Goal: Transaction & Acquisition: Purchase product/service

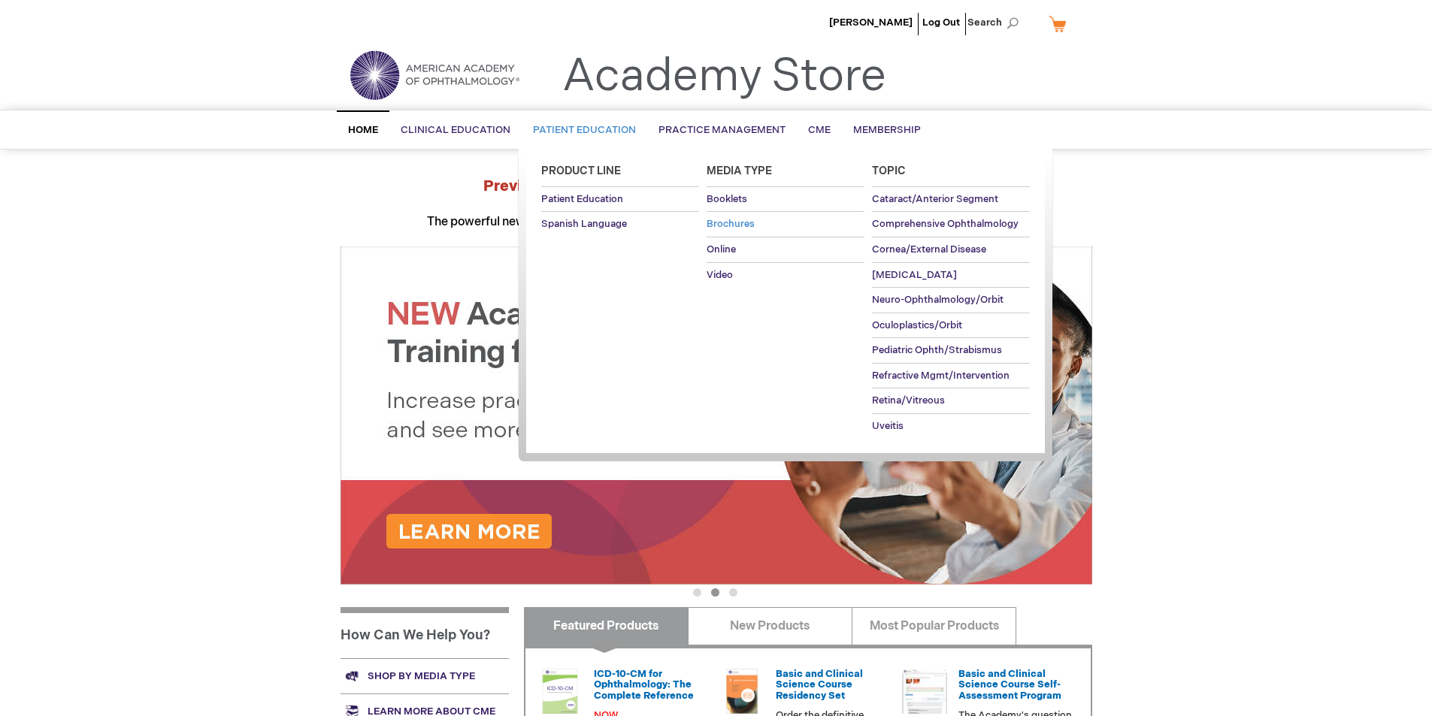
click at [724, 220] on span "Brochures" at bounding box center [731, 224] width 48 height 12
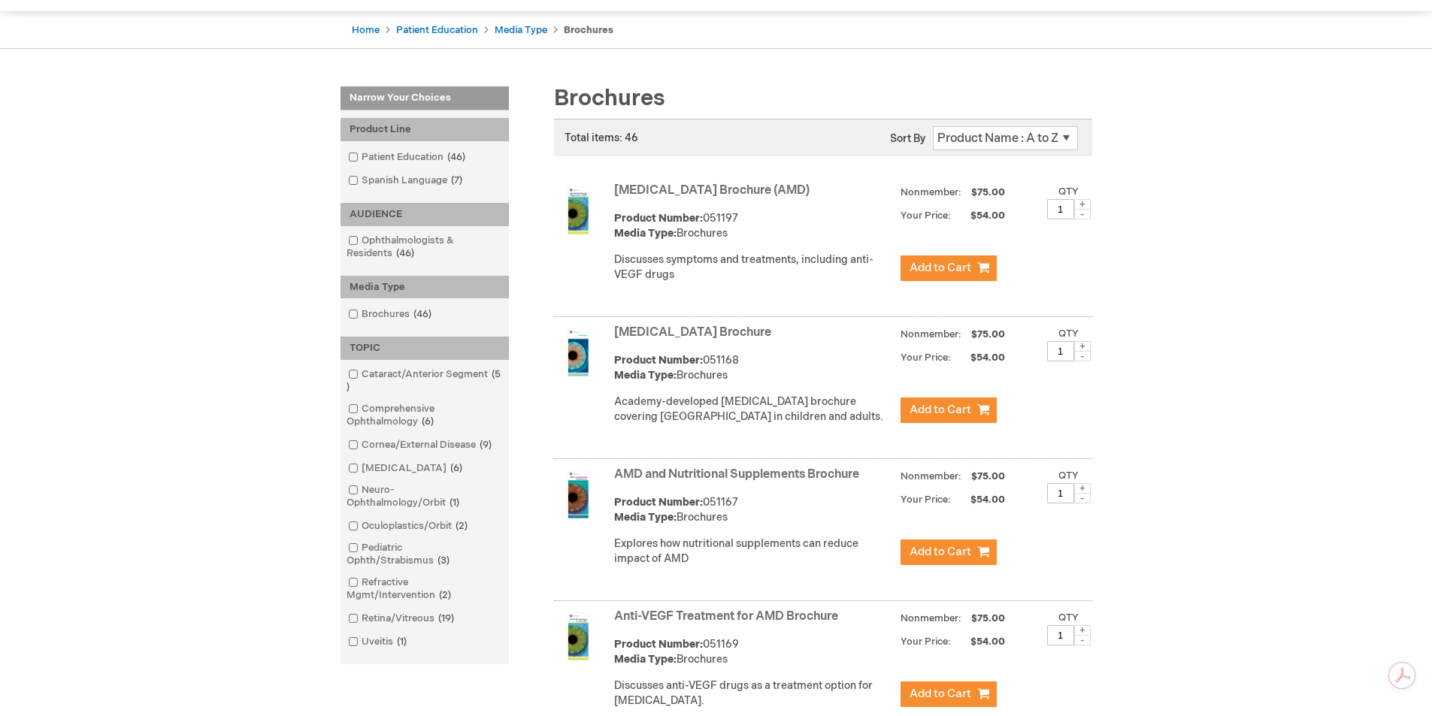
scroll to position [150, 0]
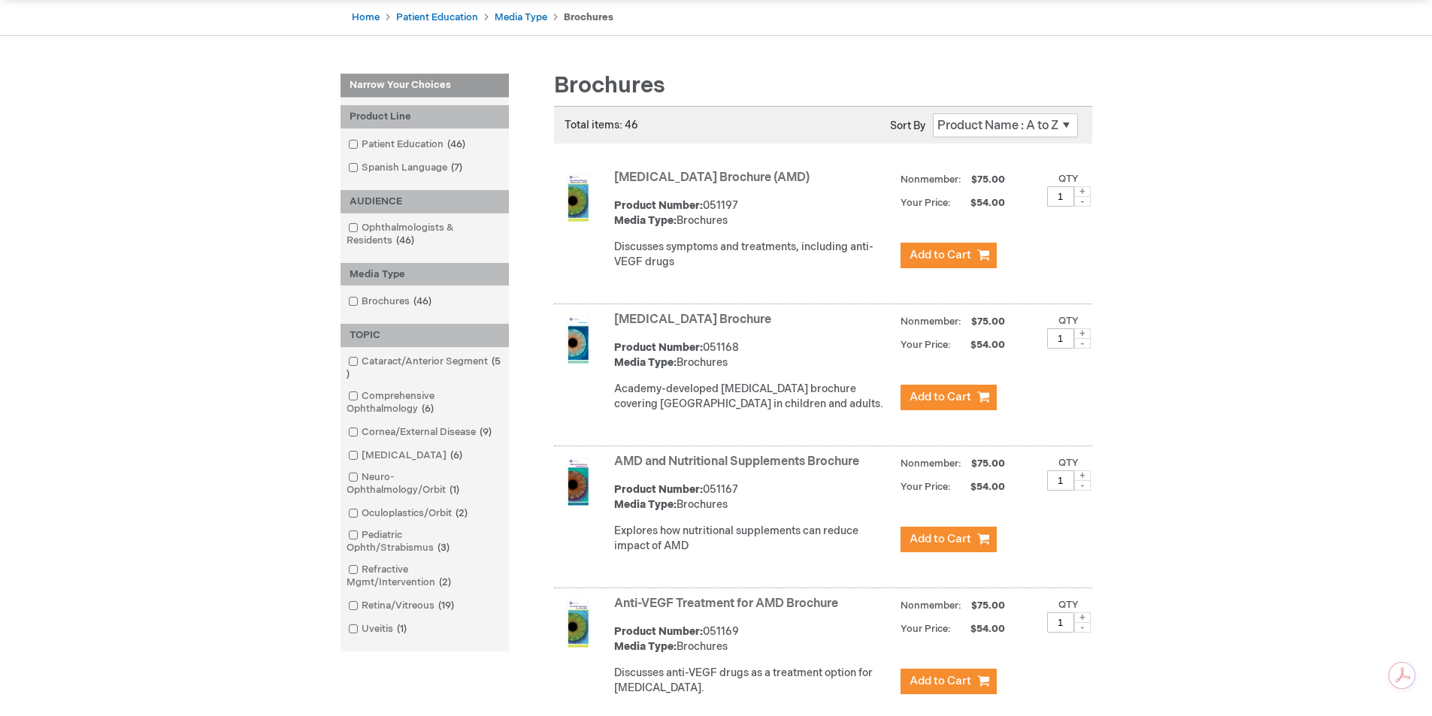
click at [1085, 192] on span at bounding box center [1082, 191] width 17 height 11
click at [1079, 192] on span at bounding box center [1082, 191] width 17 height 11
type input "3"
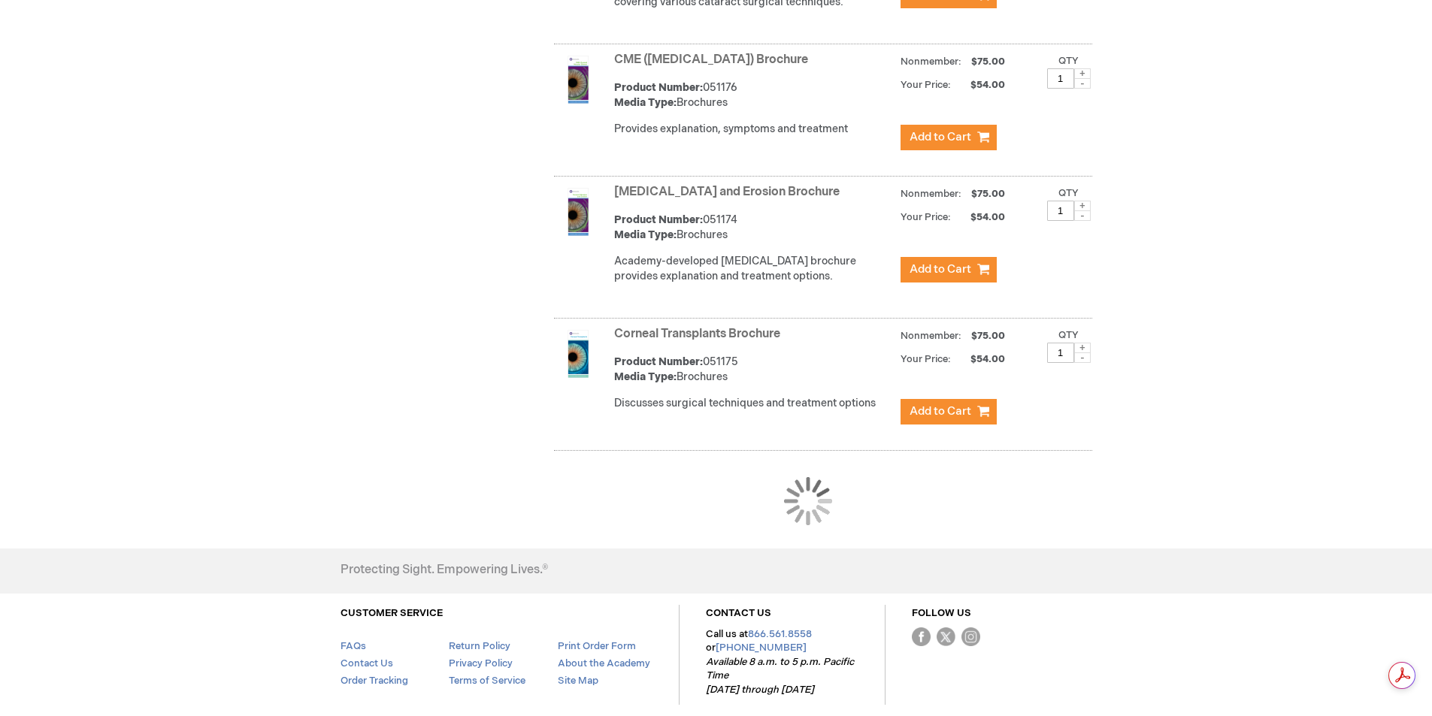
scroll to position [1278, 0]
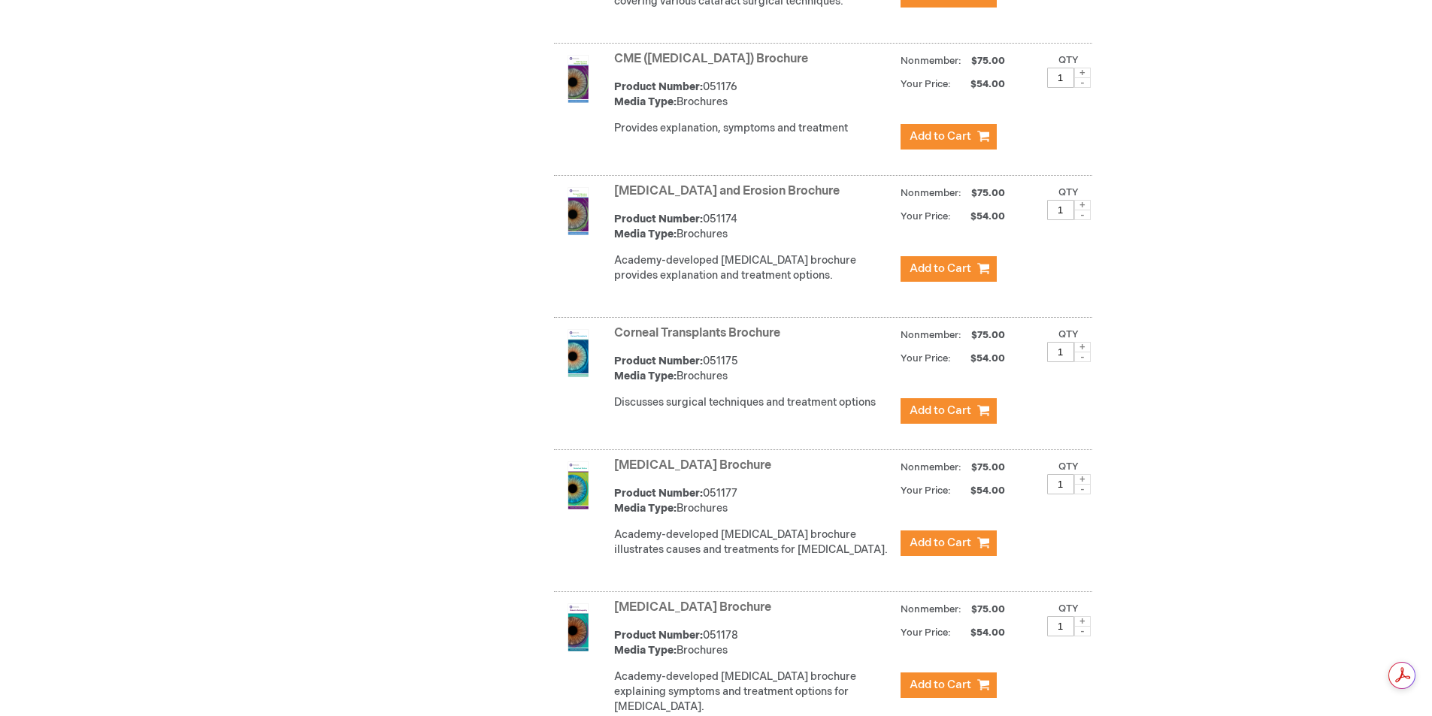
click at [1082, 78] on span at bounding box center [1082, 73] width 17 height 11
click at [1086, 78] on span at bounding box center [1082, 73] width 17 height 11
type input "3"
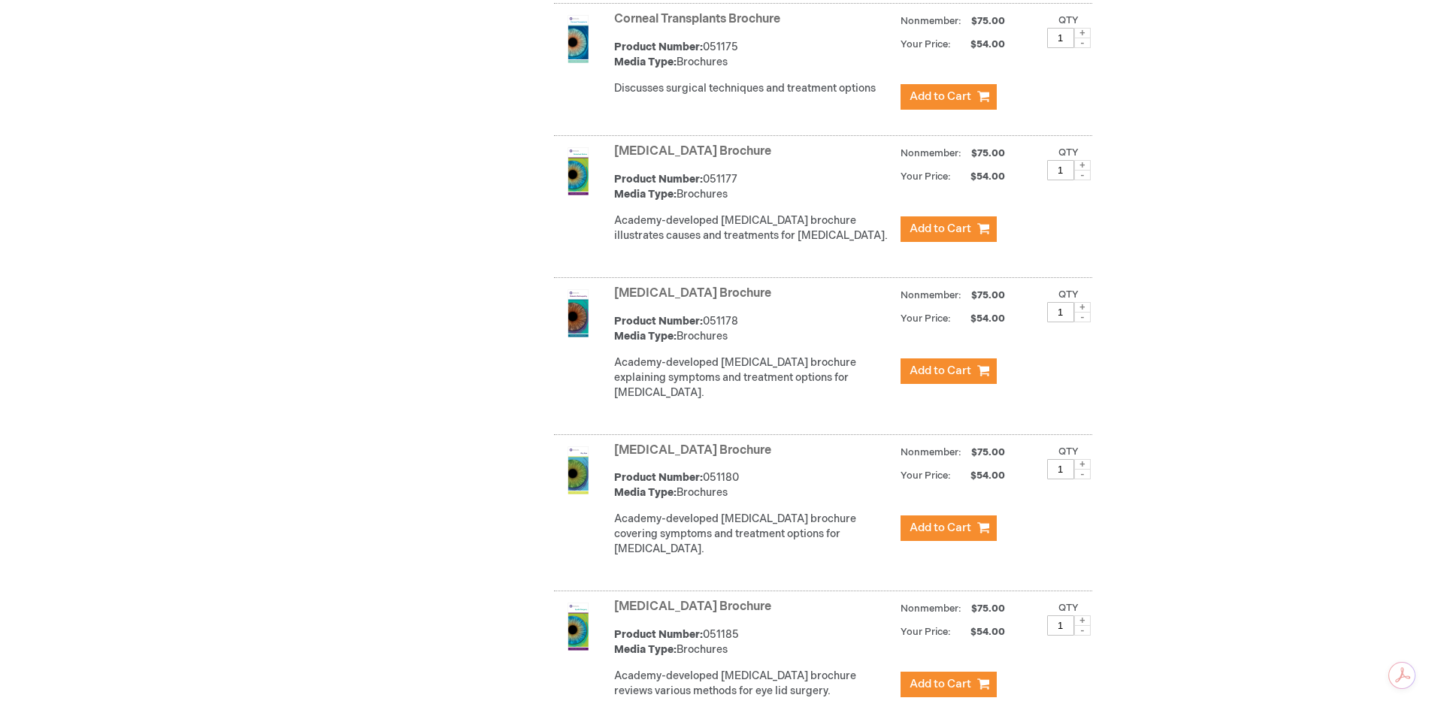
scroll to position [1729, 0]
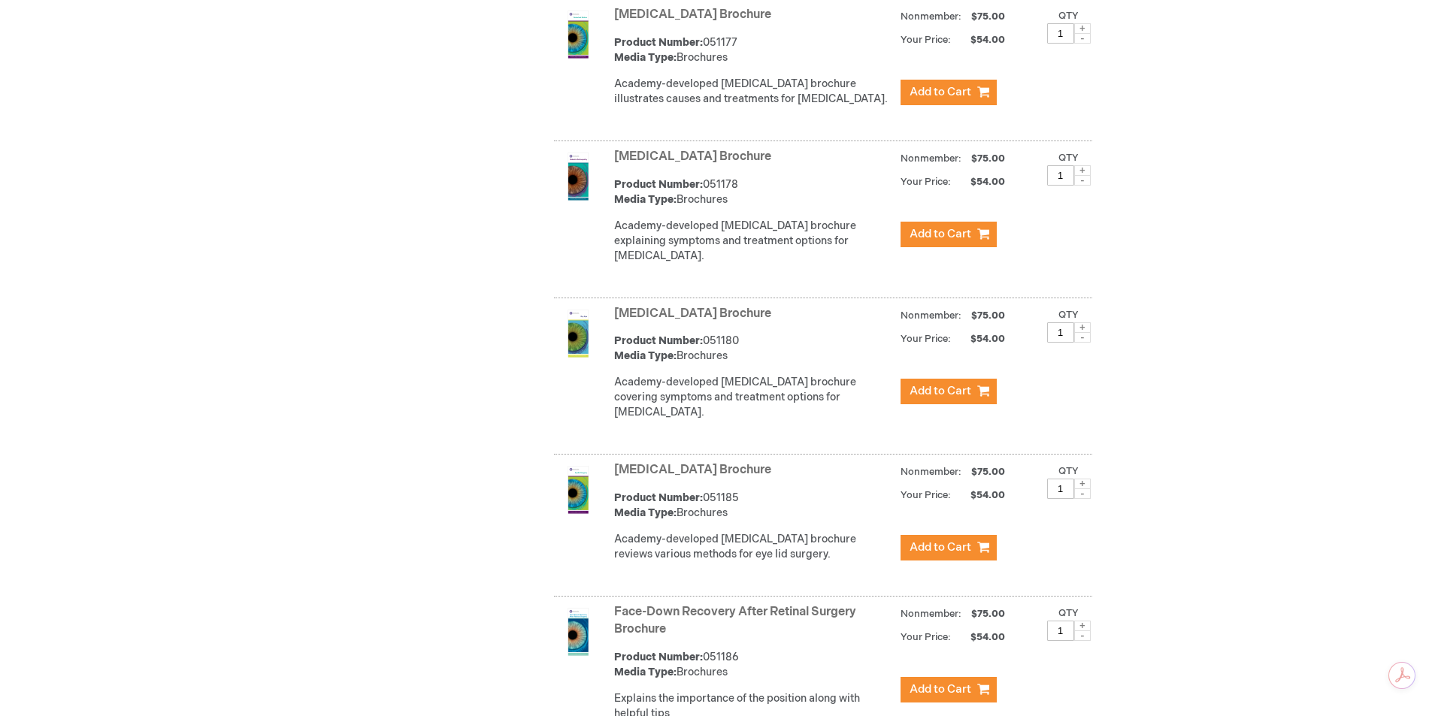
click at [1089, 176] on span at bounding box center [1082, 170] width 17 height 11
type input "3"
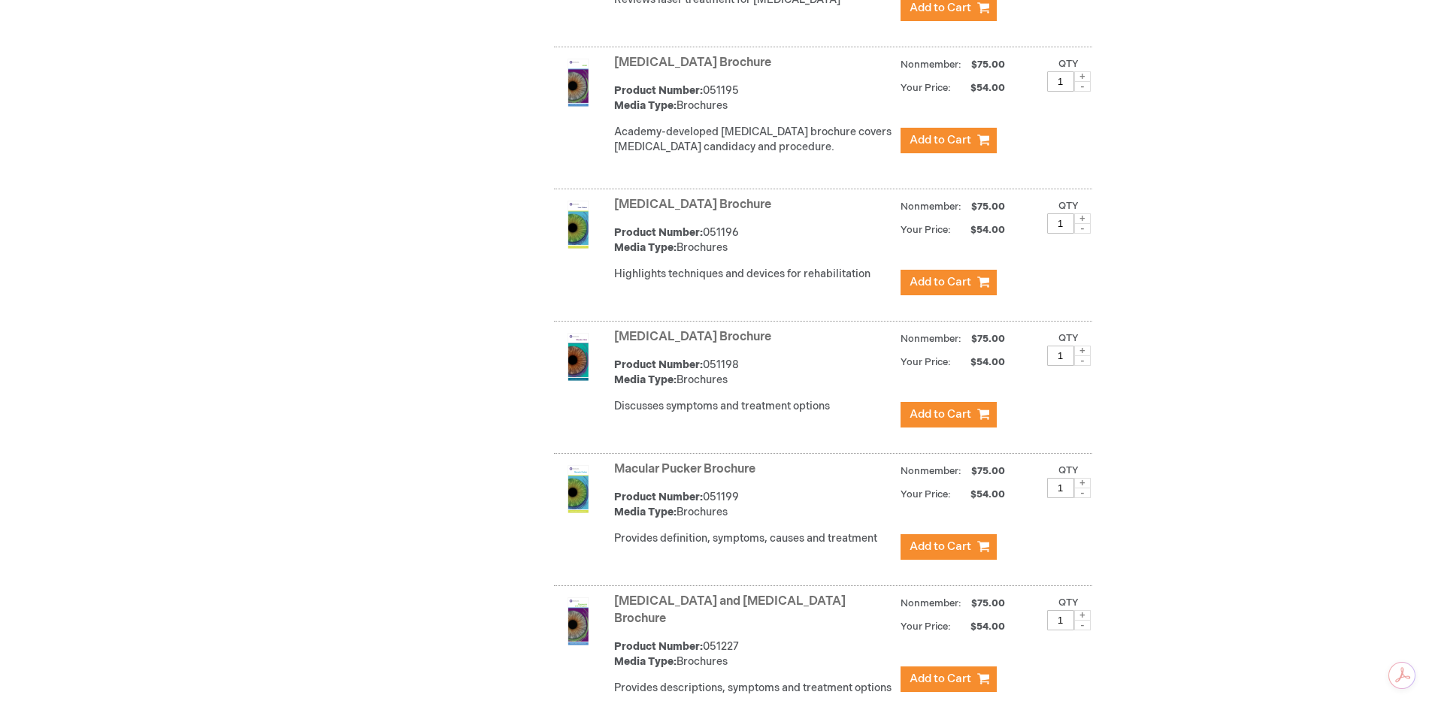
scroll to position [3799, 0]
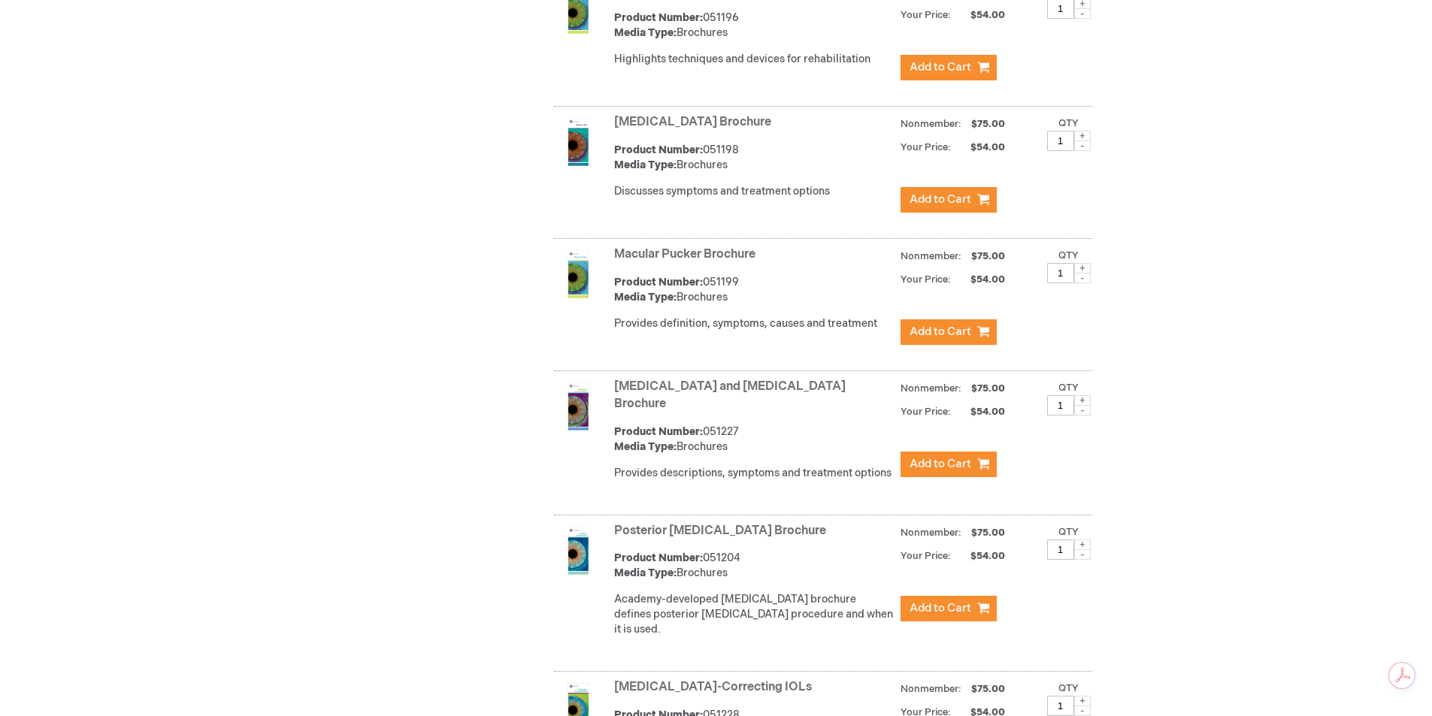
click at [1084, 263] on span at bounding box center [1082, 268] width 17 height 11
type input "3"
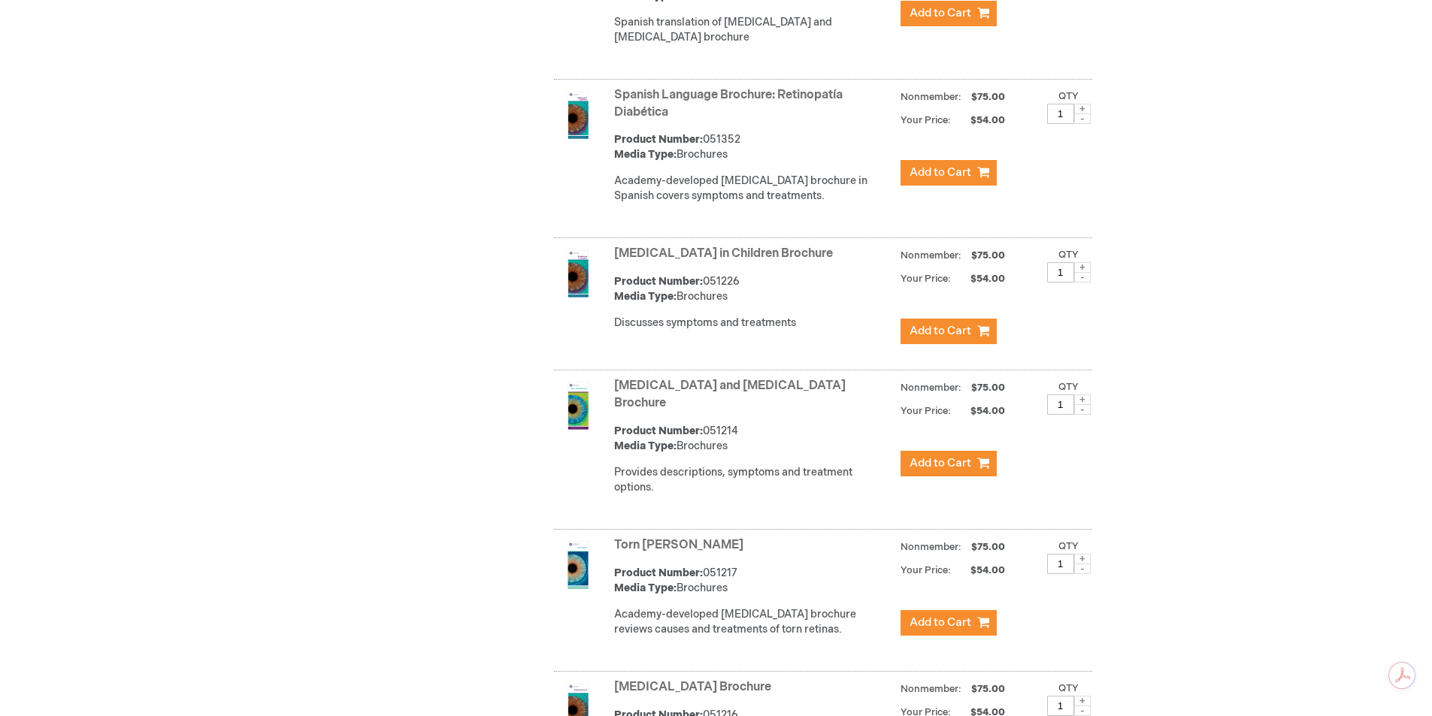
scroll to position [6129, 0]
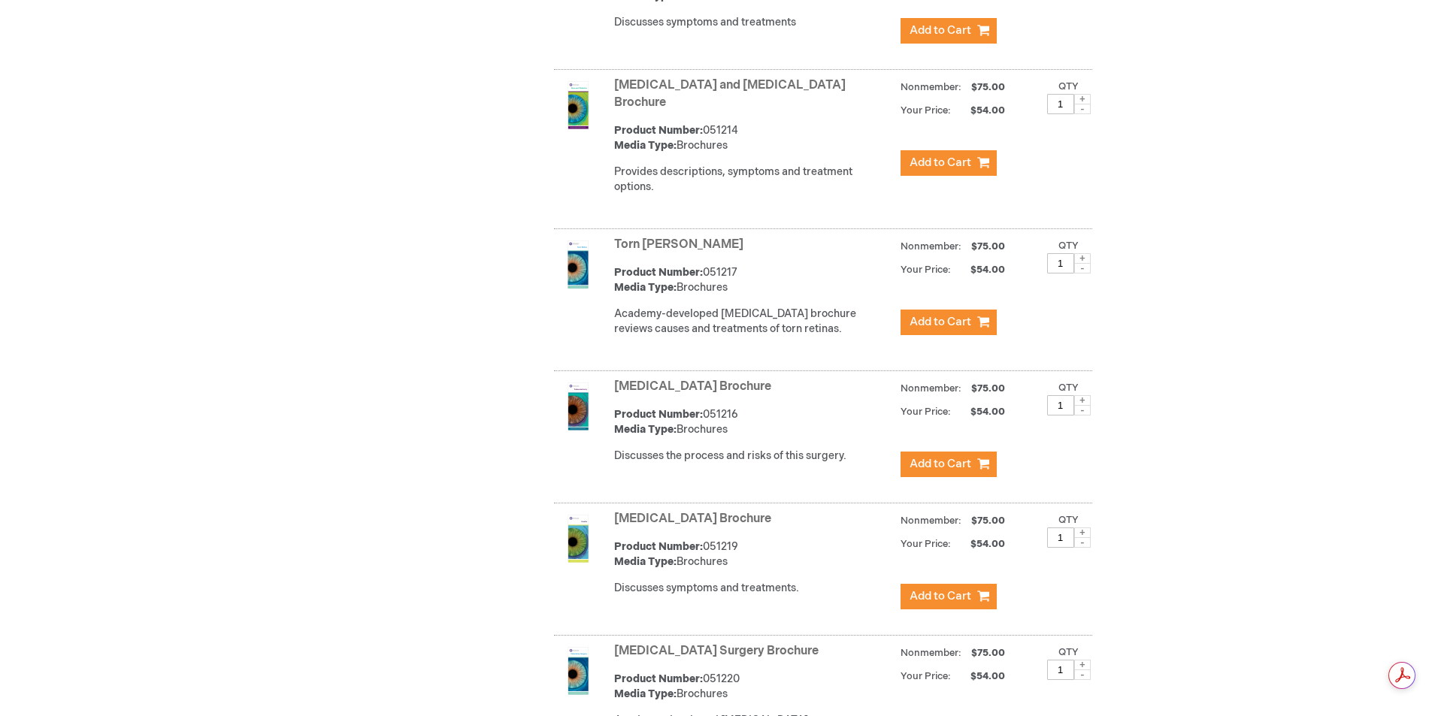
click at [1085, 253] on span at bounding box center [1082, 258] width 17 height 11
type input "3"
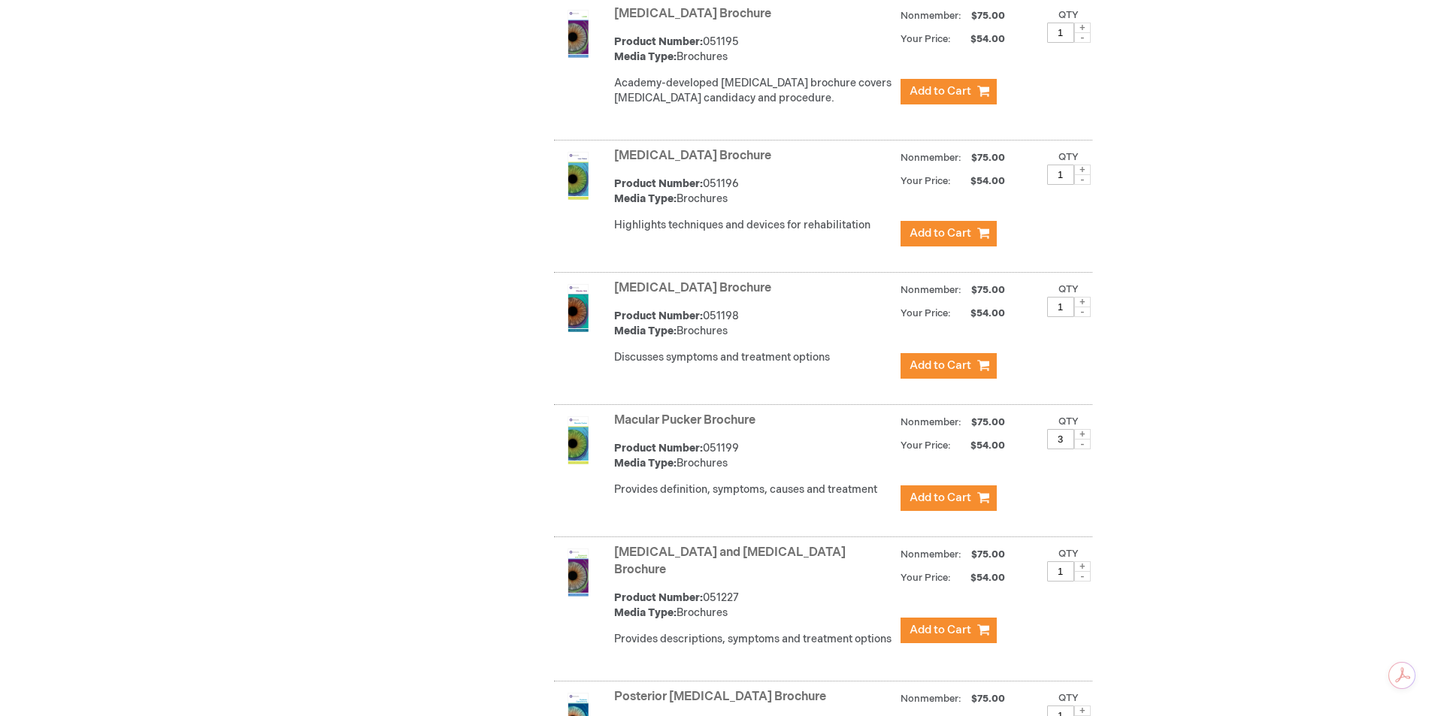
scroll to position [3628, 0]
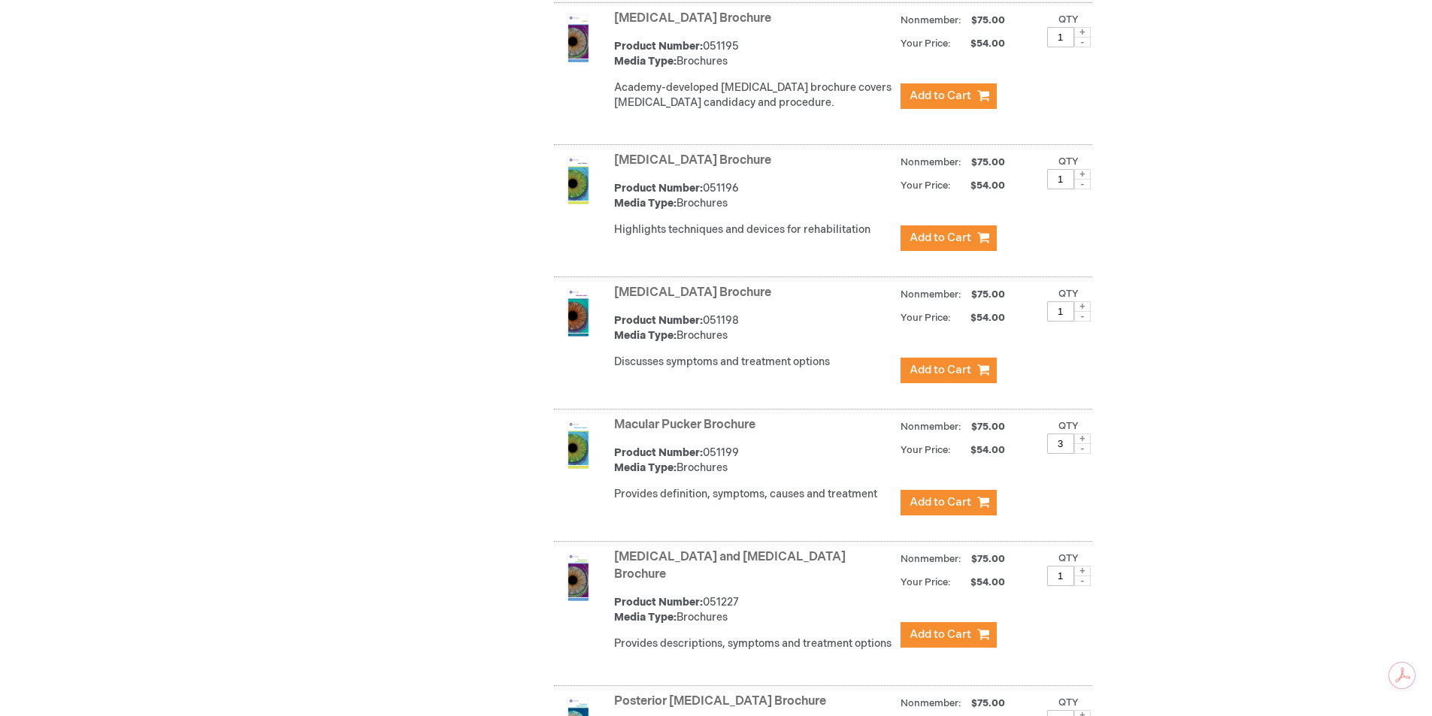
click at [1082, 301] on span at bounding box center [1082, 306] width 17 height 11
click at [1083, 311] on span at bounding box center [1082, 316] width 17 height 11
type input "3"
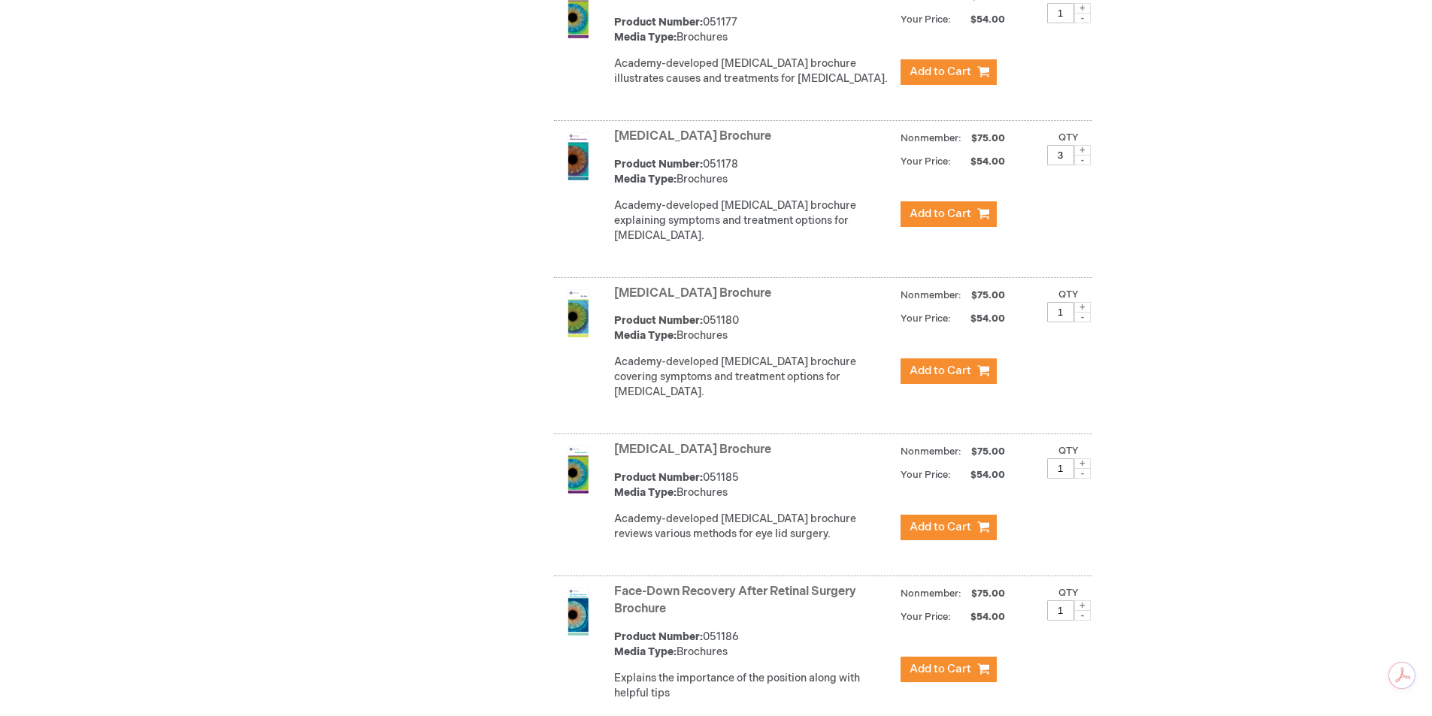
scroll to position [1674, 0]
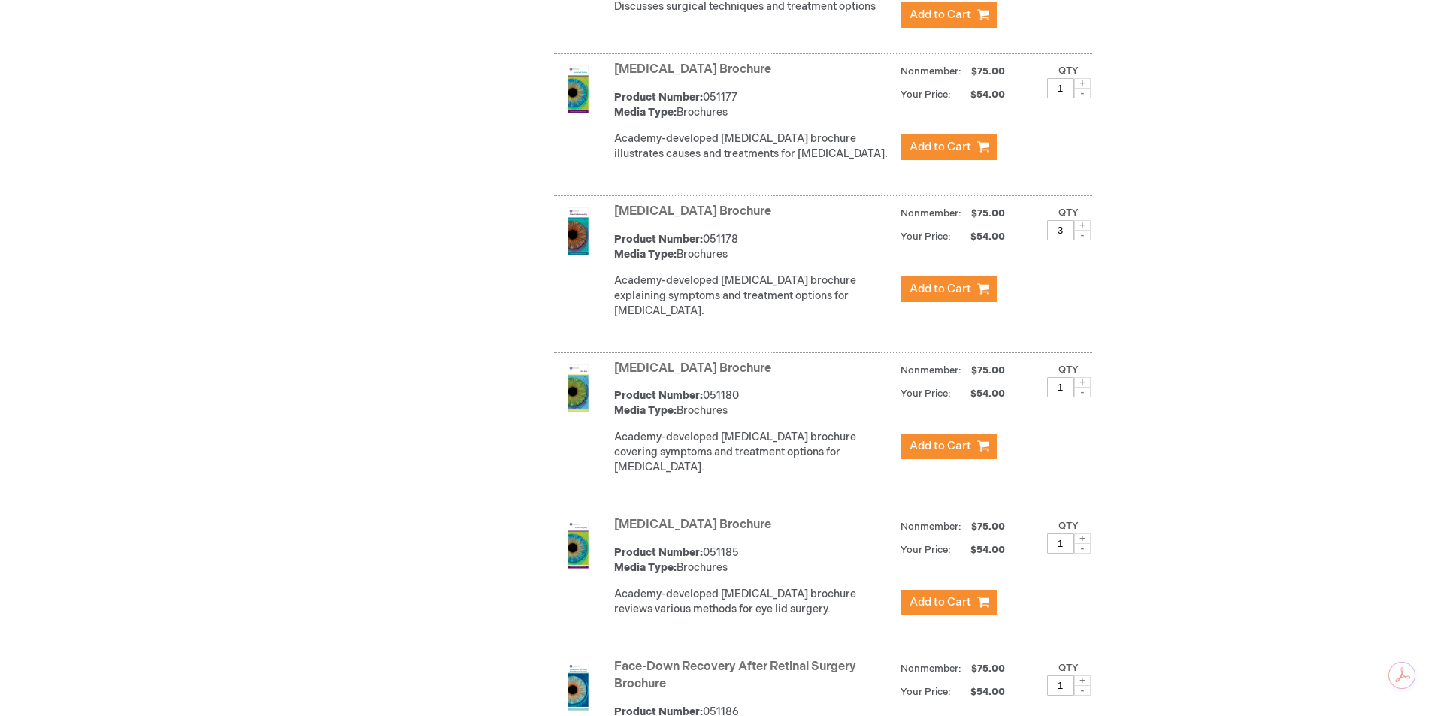
click at [1085, 89] on span at bounding box center [1082, 83] width 17 height 11
click at [1086, 98] on span at bounding box center [1082, 93] width 17 height 11
type input "3"
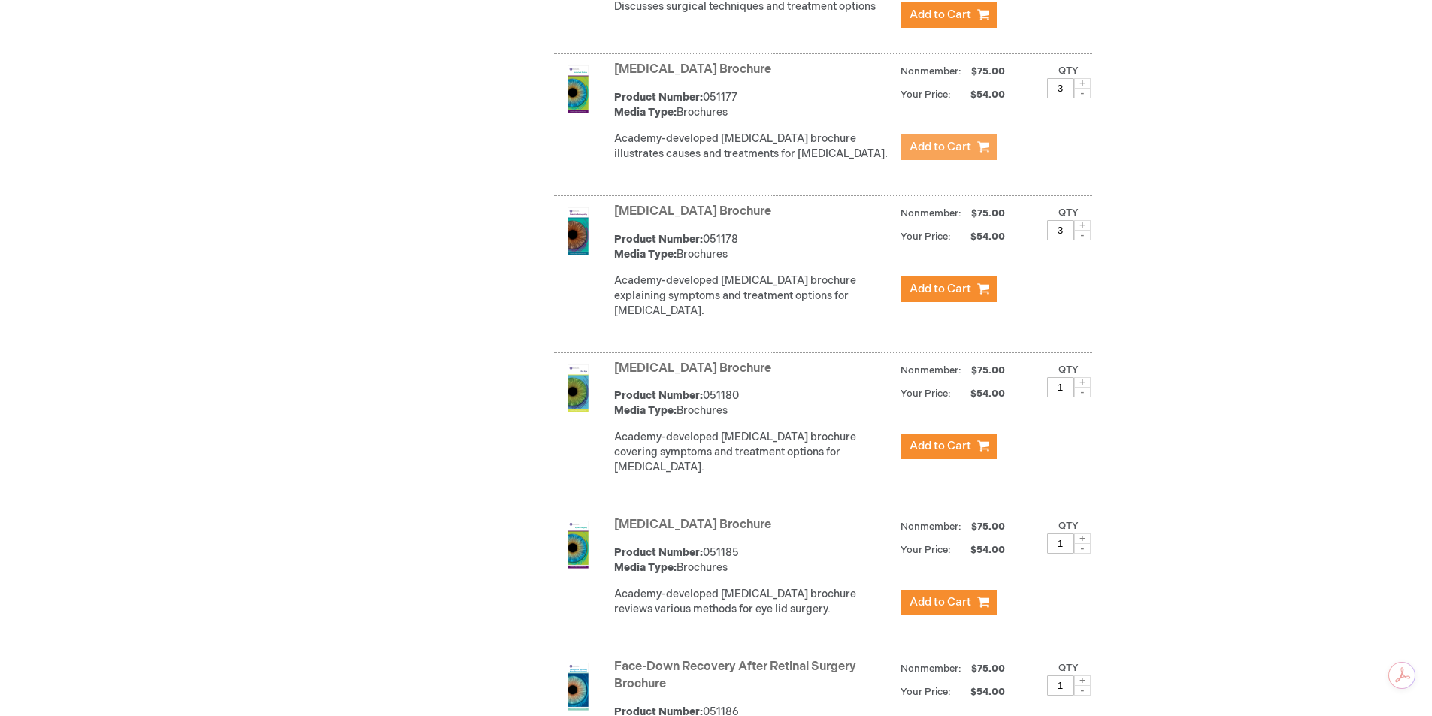
click at [977, 159] on button "Add to Cart" at bounding box center [948, 148] width 96 height 26
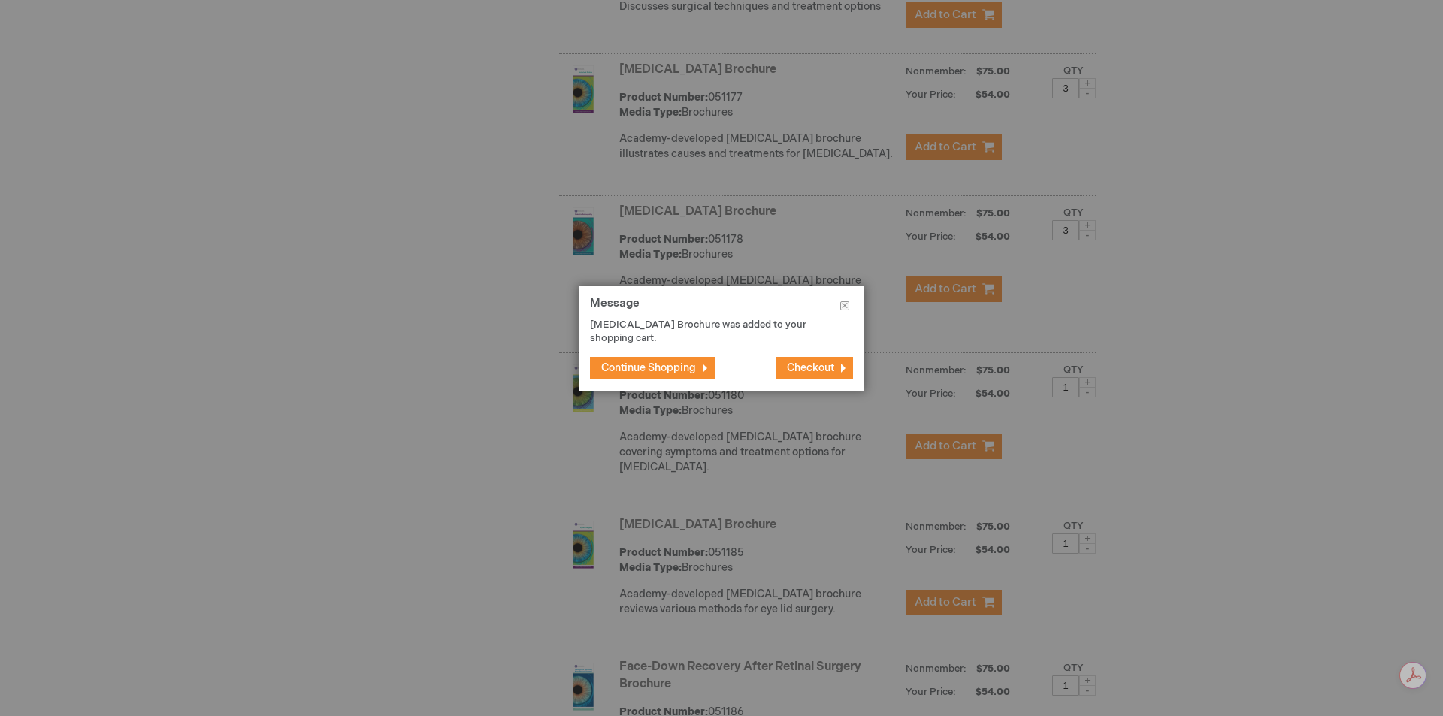
click at [621, 363] on button "Continue Shopping" at bounding box center [652, 368] width 125 height 23
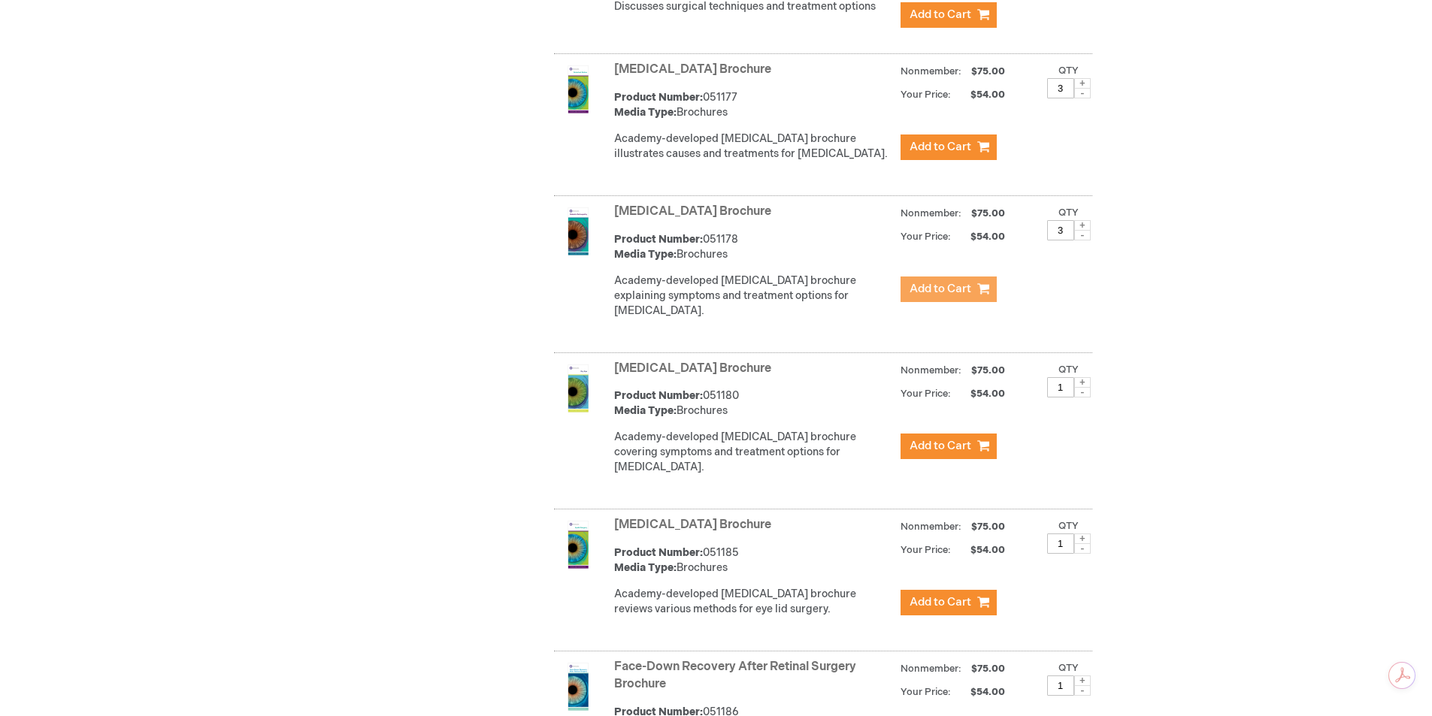
click at [948, 296] on span "Add to Cart" at bounding box center [941, 289] width 62 height 14
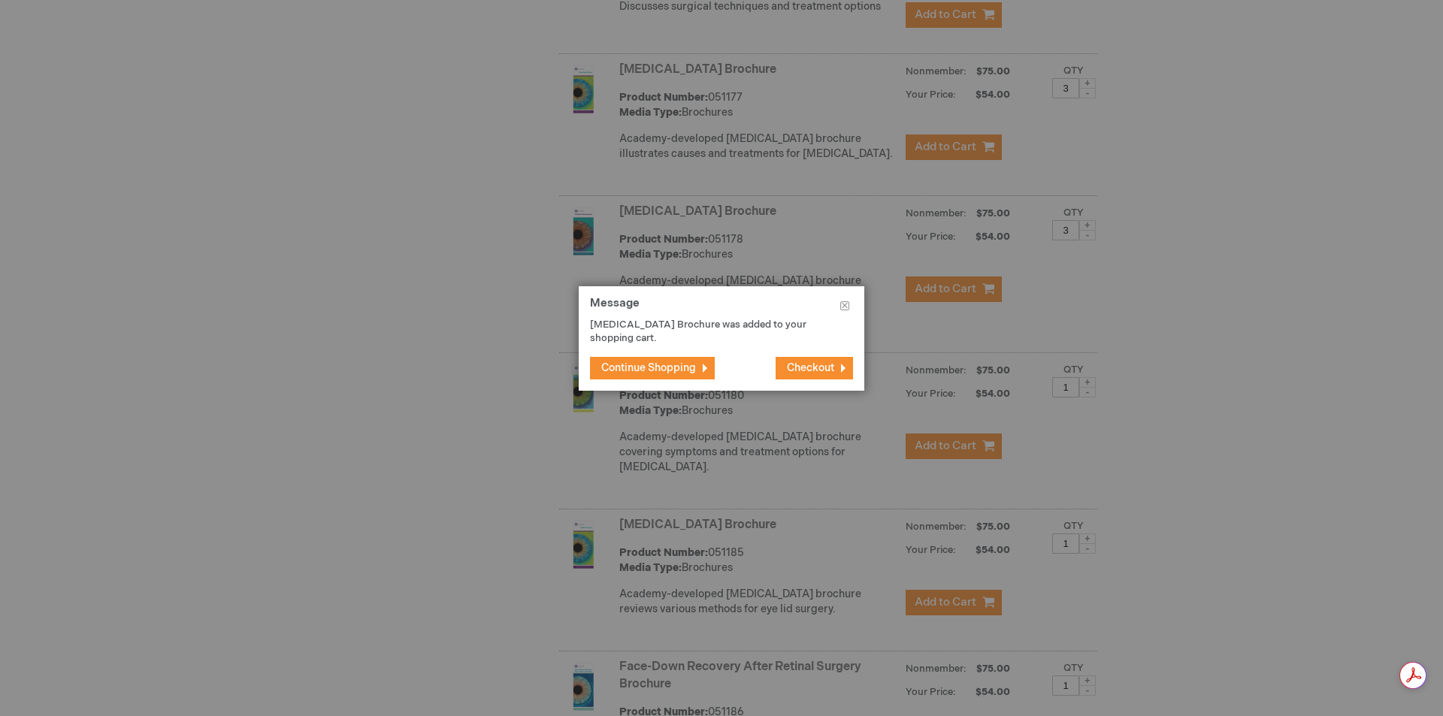
click at [631, 365] on span "Continue Shopping" at bounding box center [648, 368] width 95 height 13
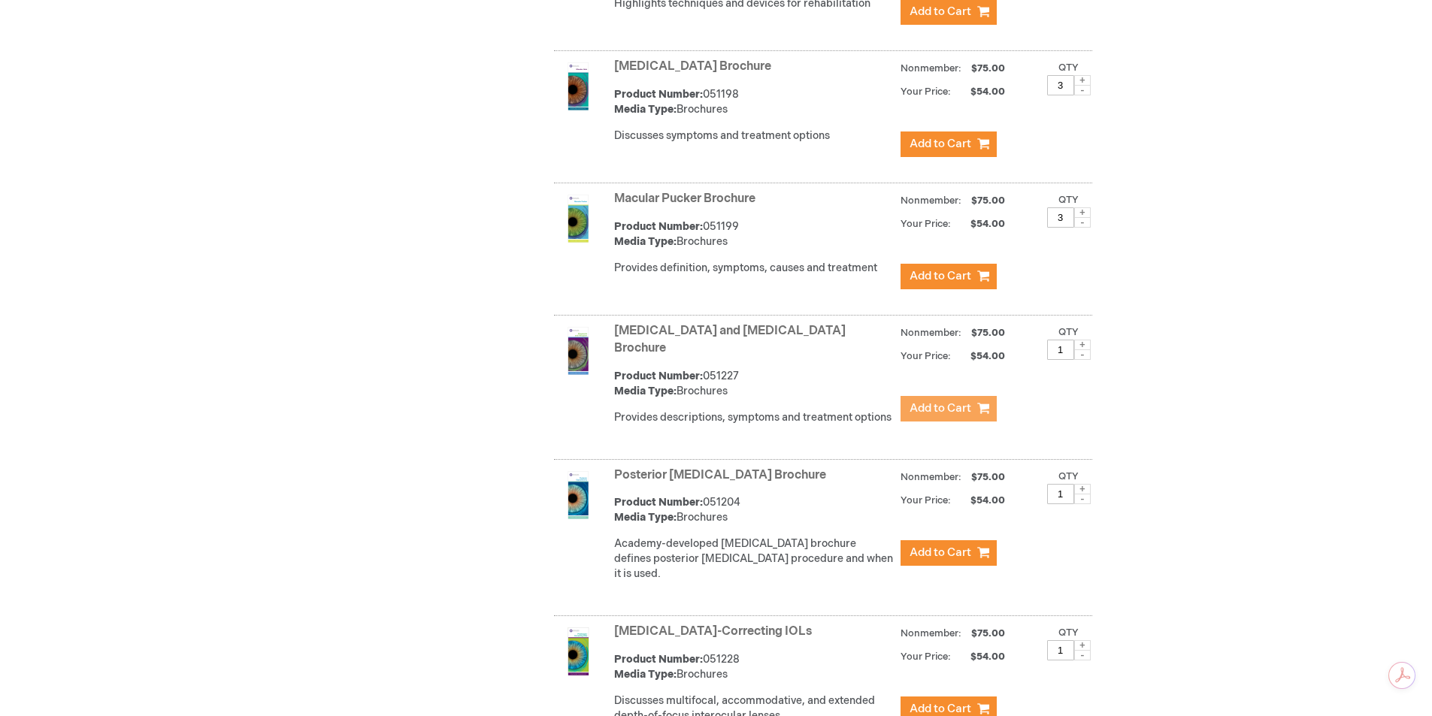
scroll to position [3854, 0]
click at [942, 265] on button "Add to Cart" at bounding box center [948, 278] width 96 height 26
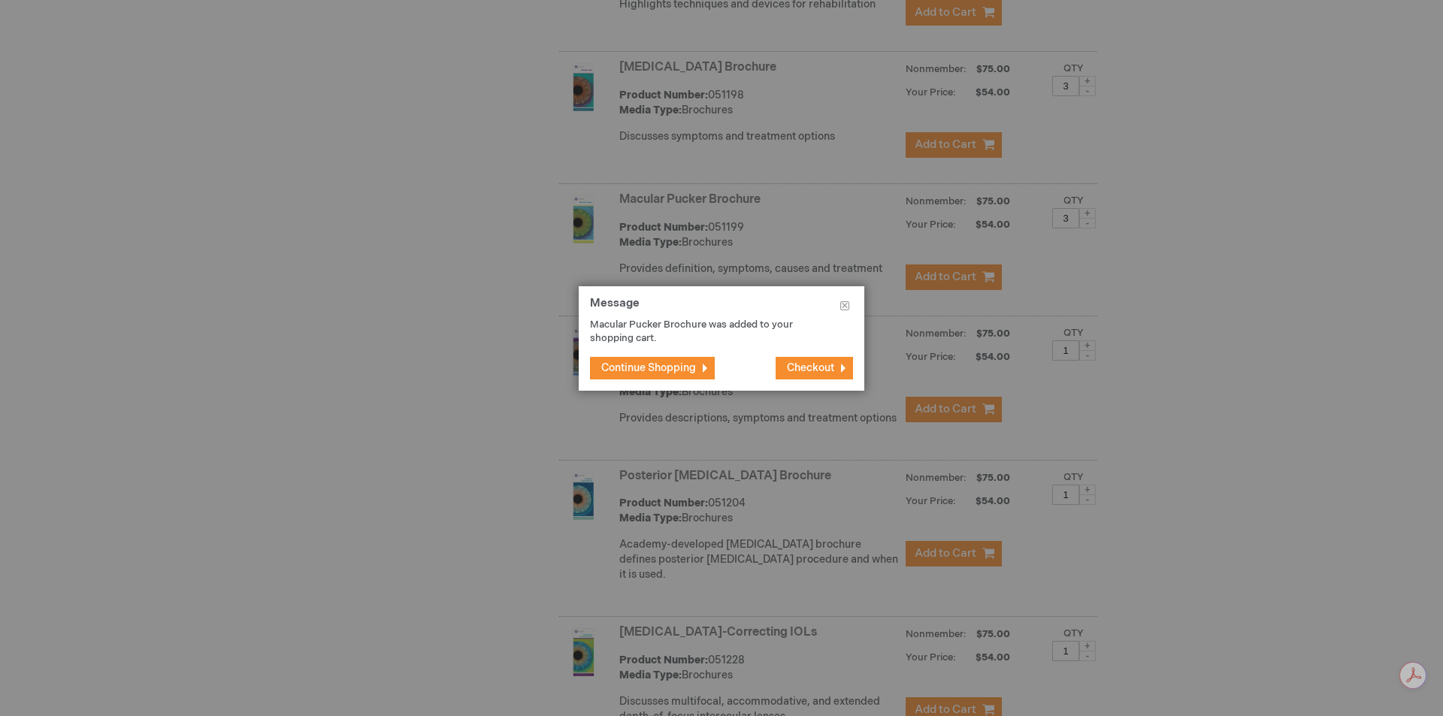
click at [637, 374] on button "Continue Shopping" at bounding box center [652, 368] width 125 height 23
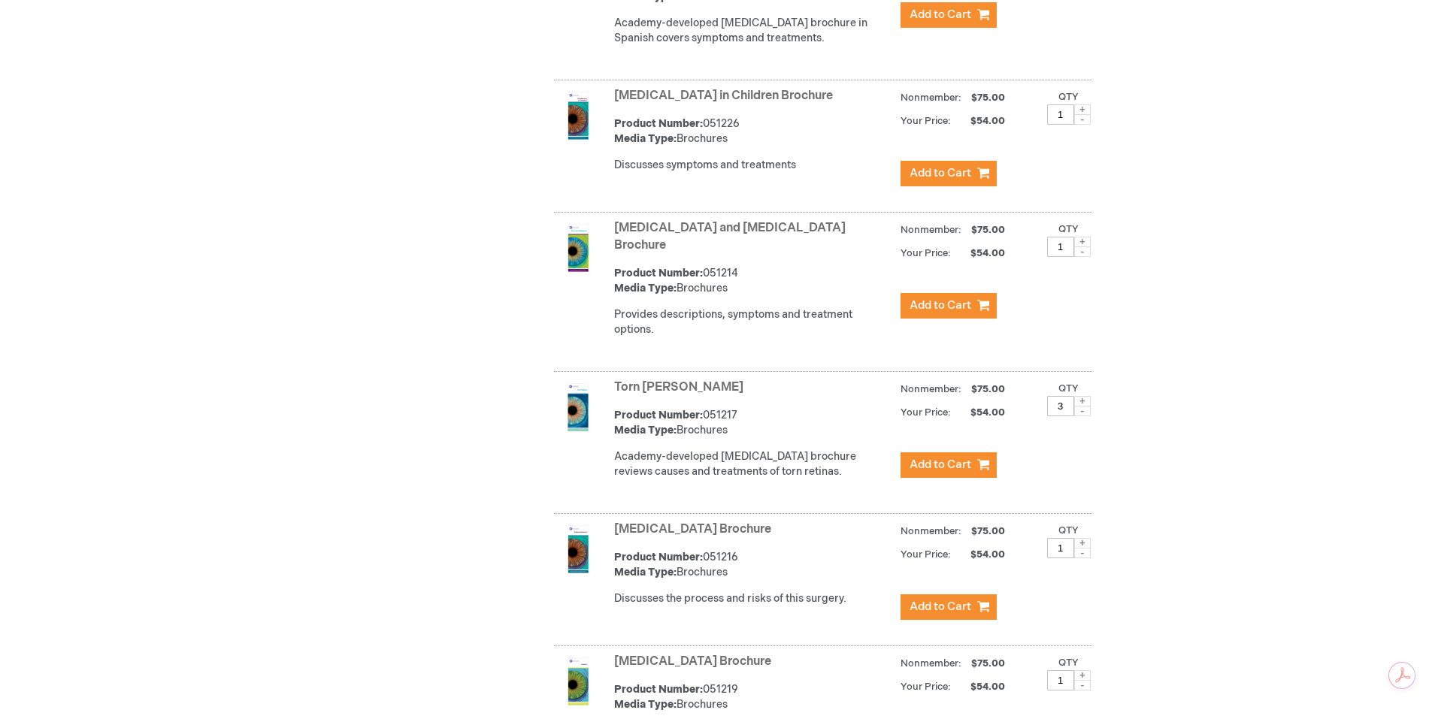
scroll to position [5958, 0]
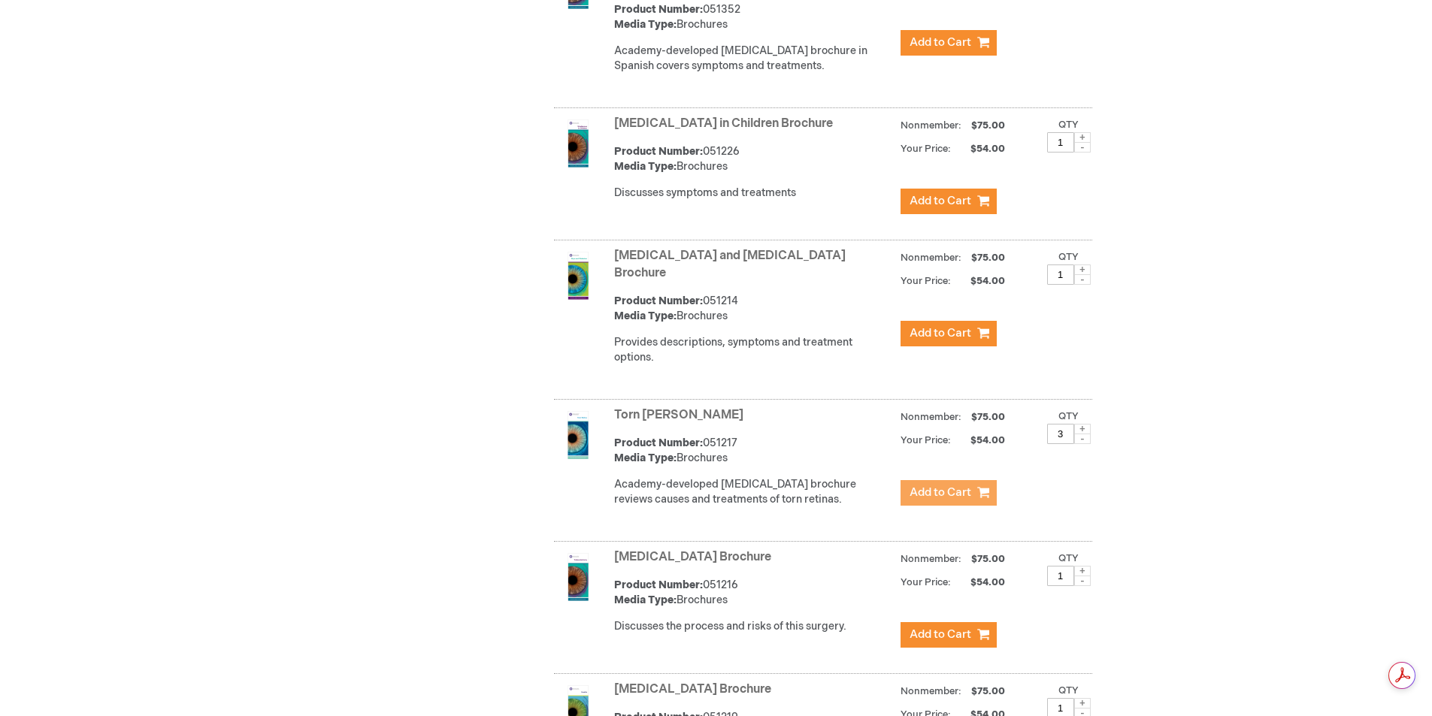
click at [939, 486] on span "Add to Cart" at bounding box center [941, 493] width 62 height 14
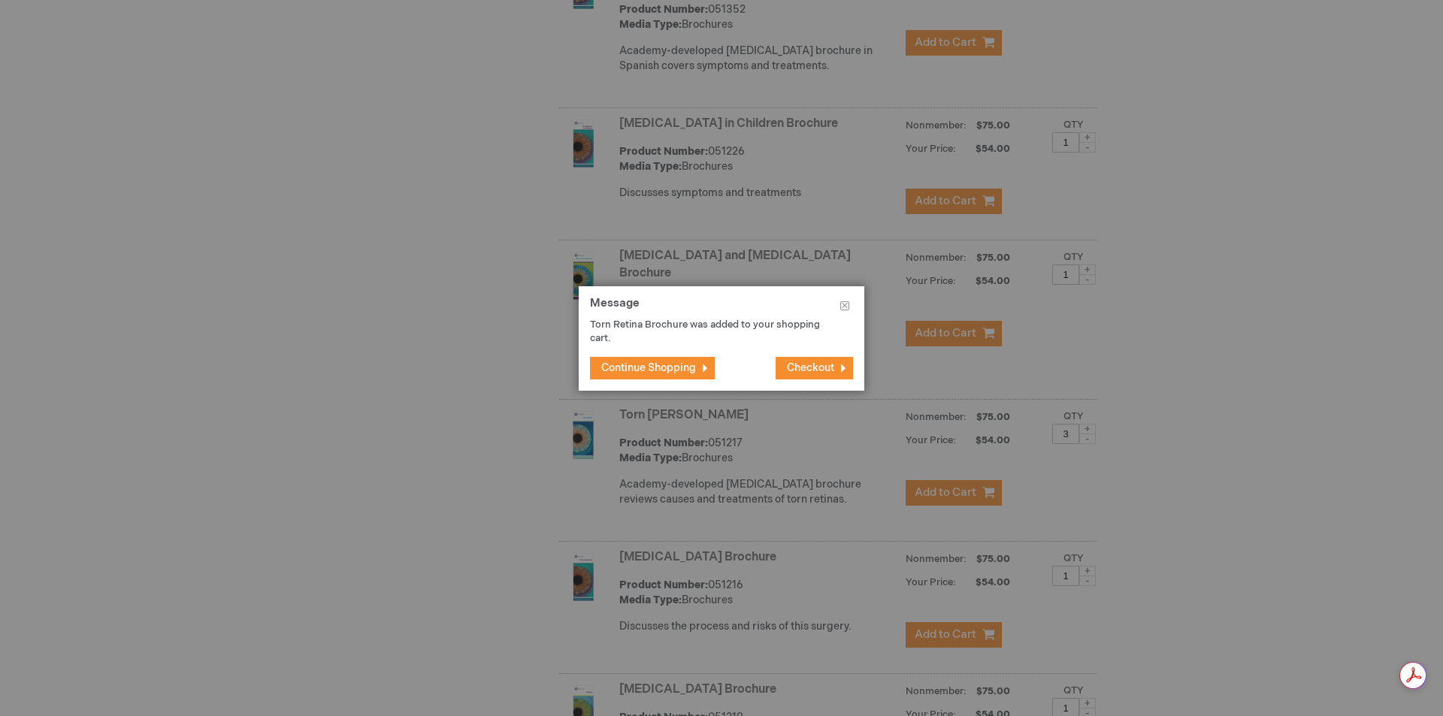
click at [686, 362] on span "Continue Shopping" at bounding box center [648, 368] width 95 height 13
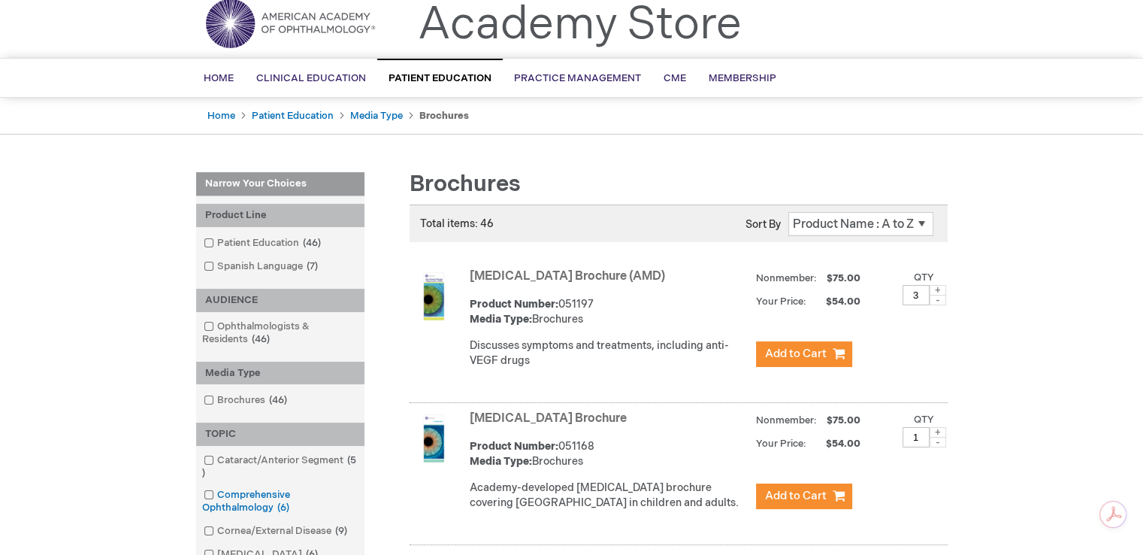
scroll to position [0, 0]
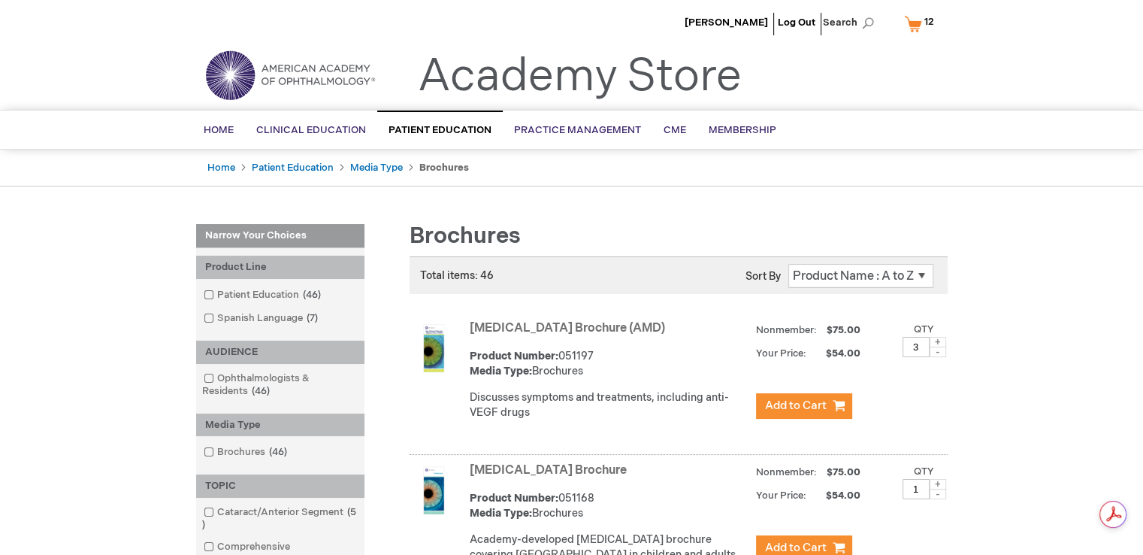
click at [921, 25] on link "My Cart 12 12 items" at bounding box center [922, 24] width 43 height 26
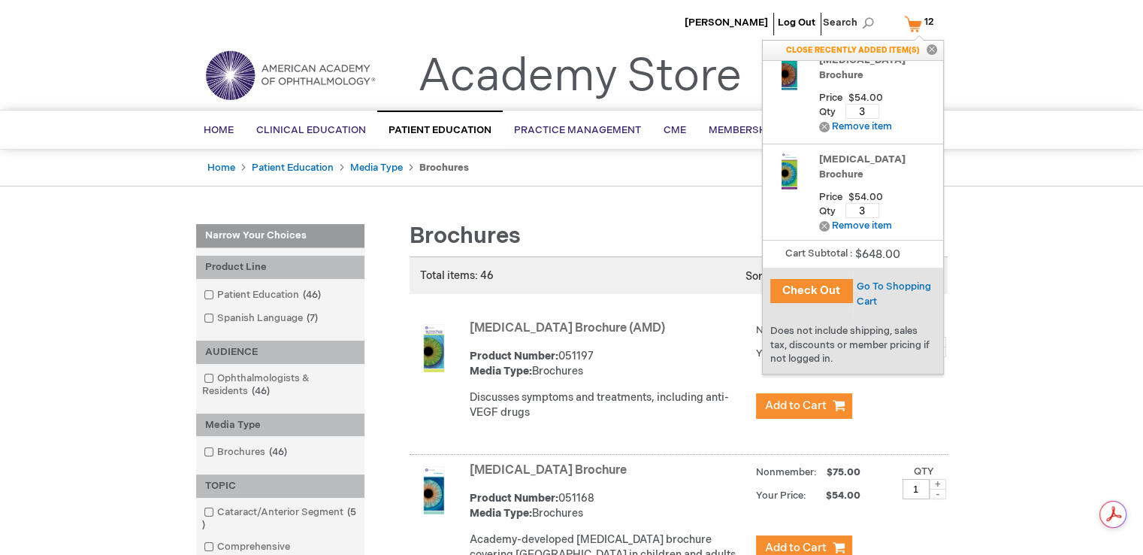
scroll to position [201, 0]
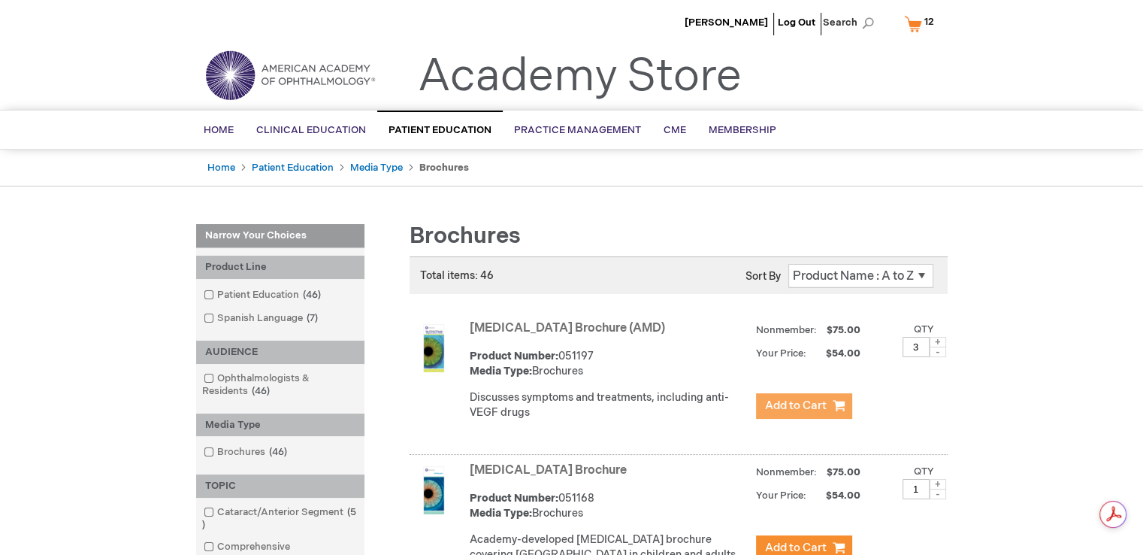
click at [812, 398] on span "Add to Cart" at bounding box center [796, 405] width 62 height 14
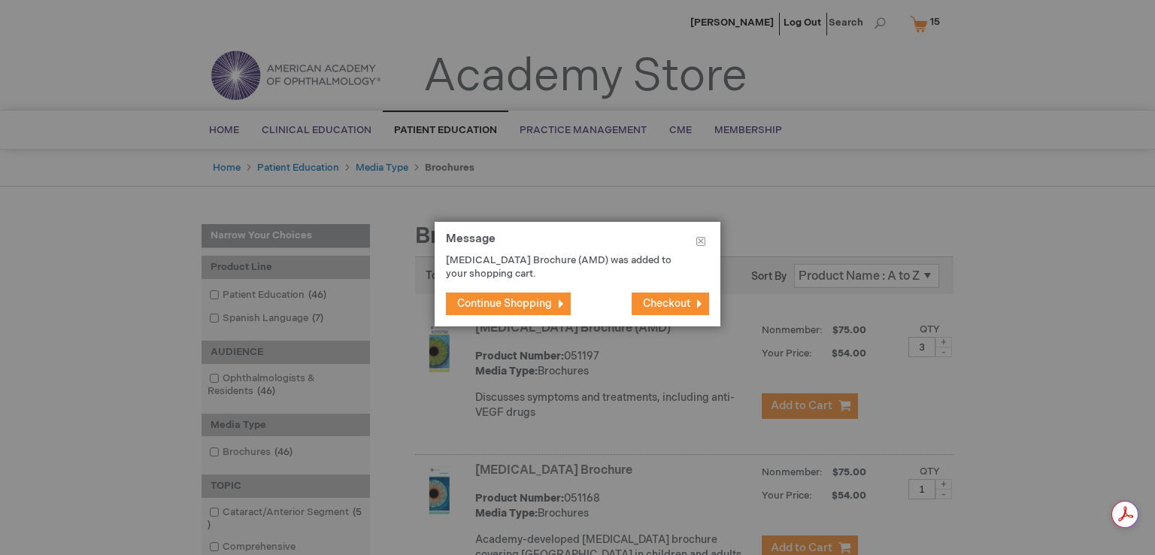
click at [528, 304] on span "Continue Shopping" at bounding box center [504, 303] width 95 height 13
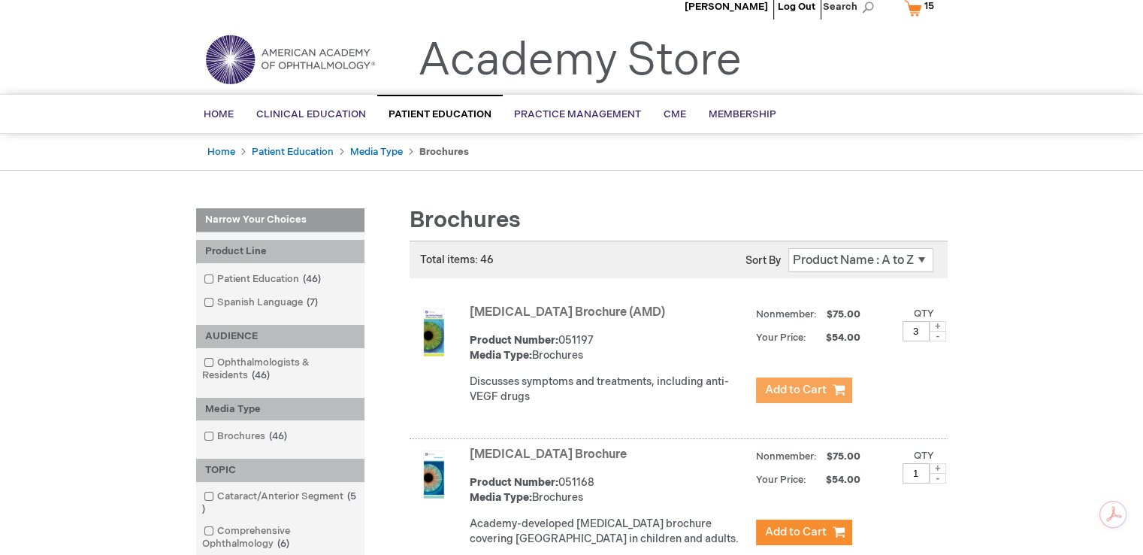
scroll to position [0, 0]
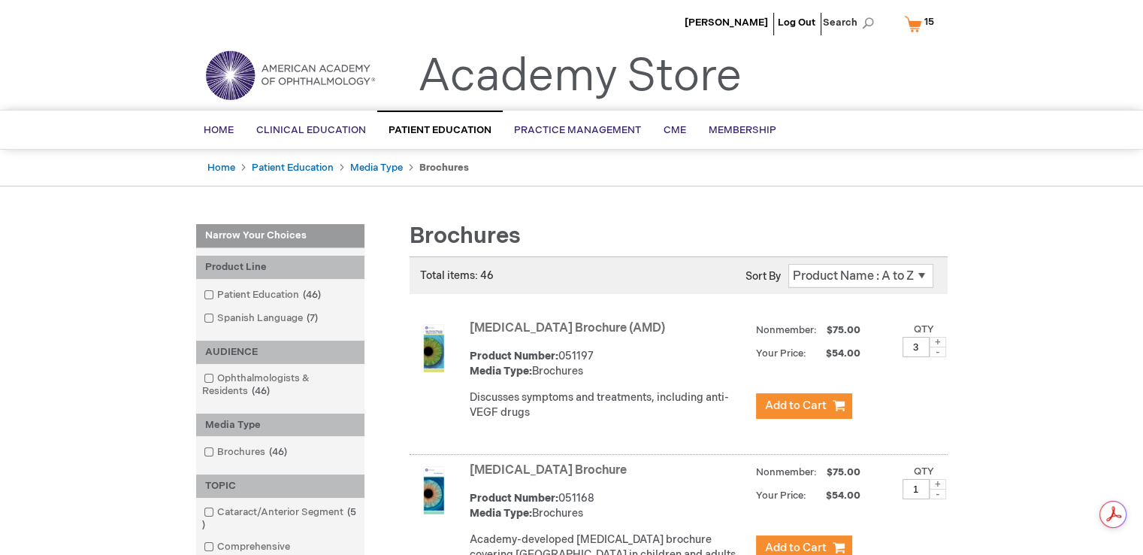
click at [923, 25] on span "15 15 items" at bounding box center [929, 22] width 14 height 18
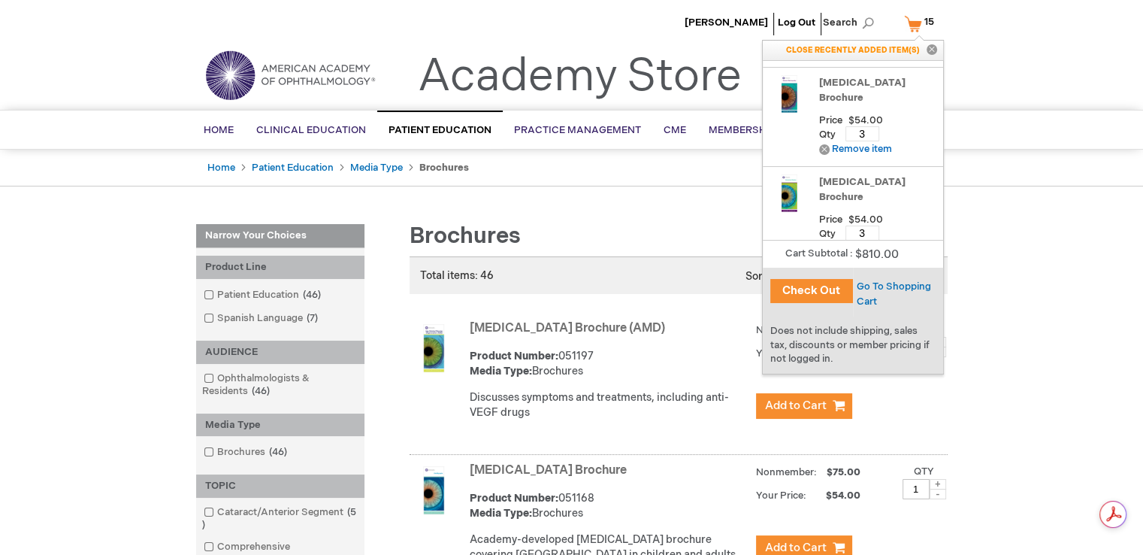
scroll to position [316, 0]
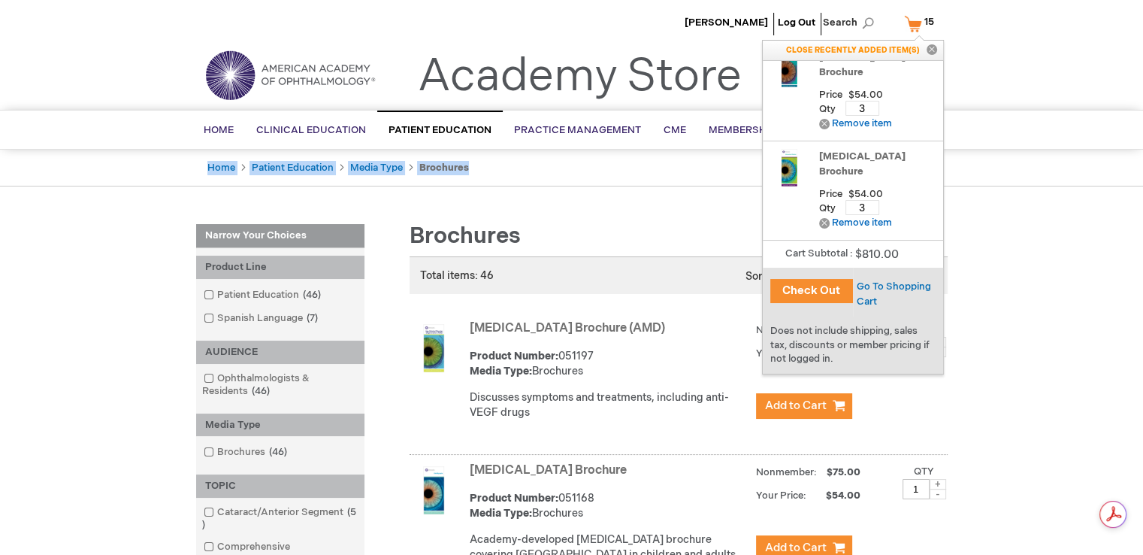
drag, startPoint x: 946, startPoint y: 204, endPoint x: 948, endPoint y: 136, distance: 68.4
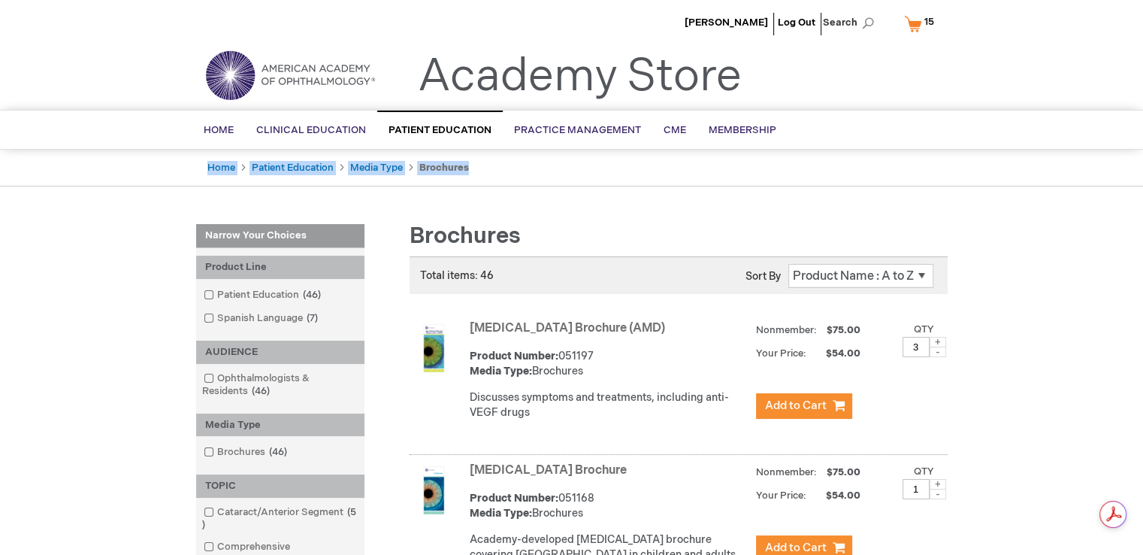
click at [917, 25] on link "My Cart 15 15 items" at bounding box center [922, 24] width 43 height 26
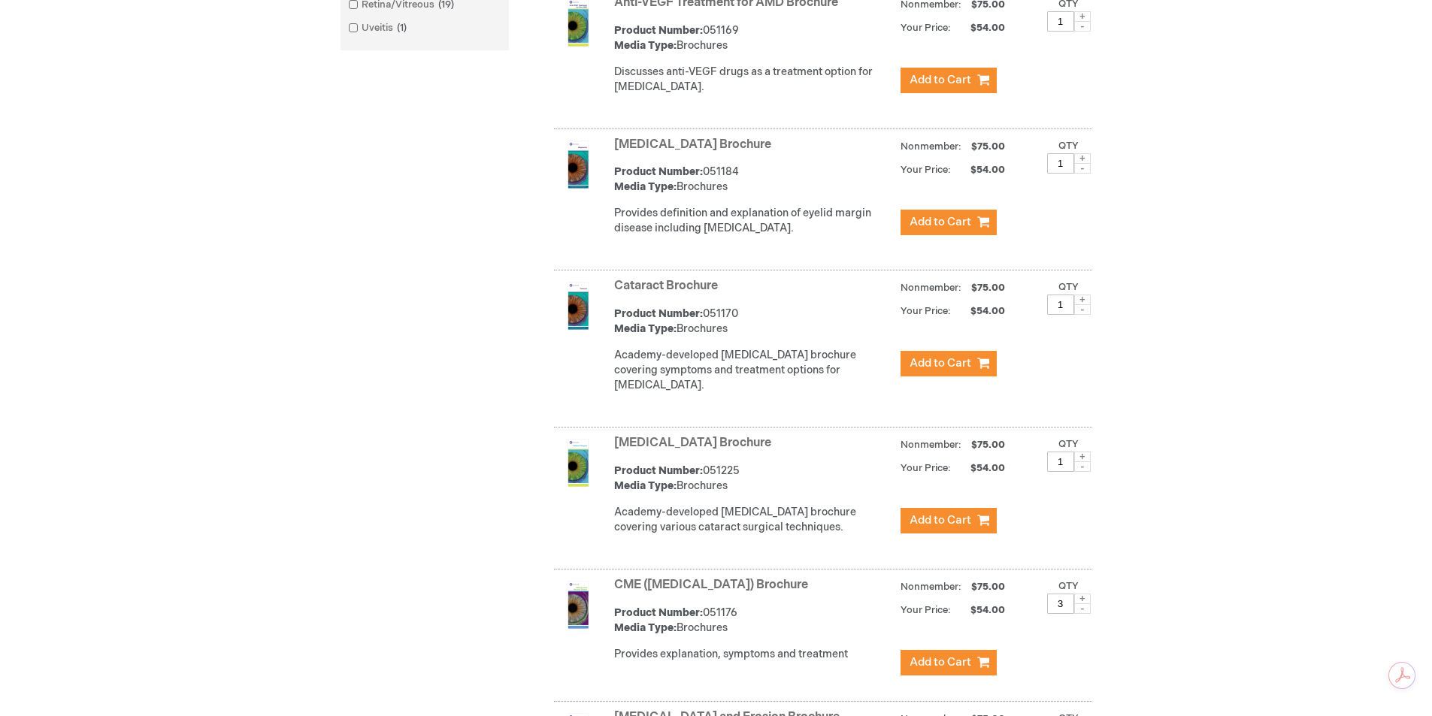
scroll to position [977, 0]
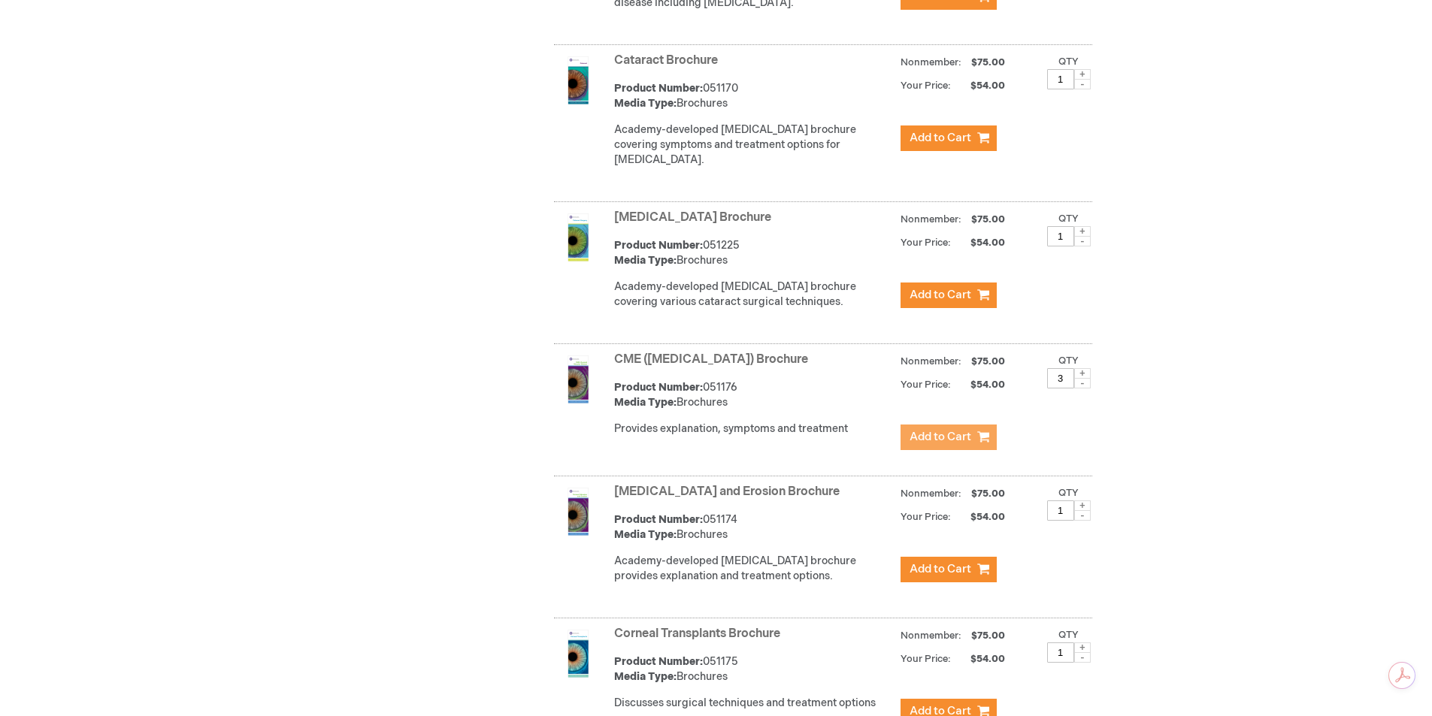
click at [951, 444] on span "Add to Cart" at bounding box center [941, 437] width 62 height 14
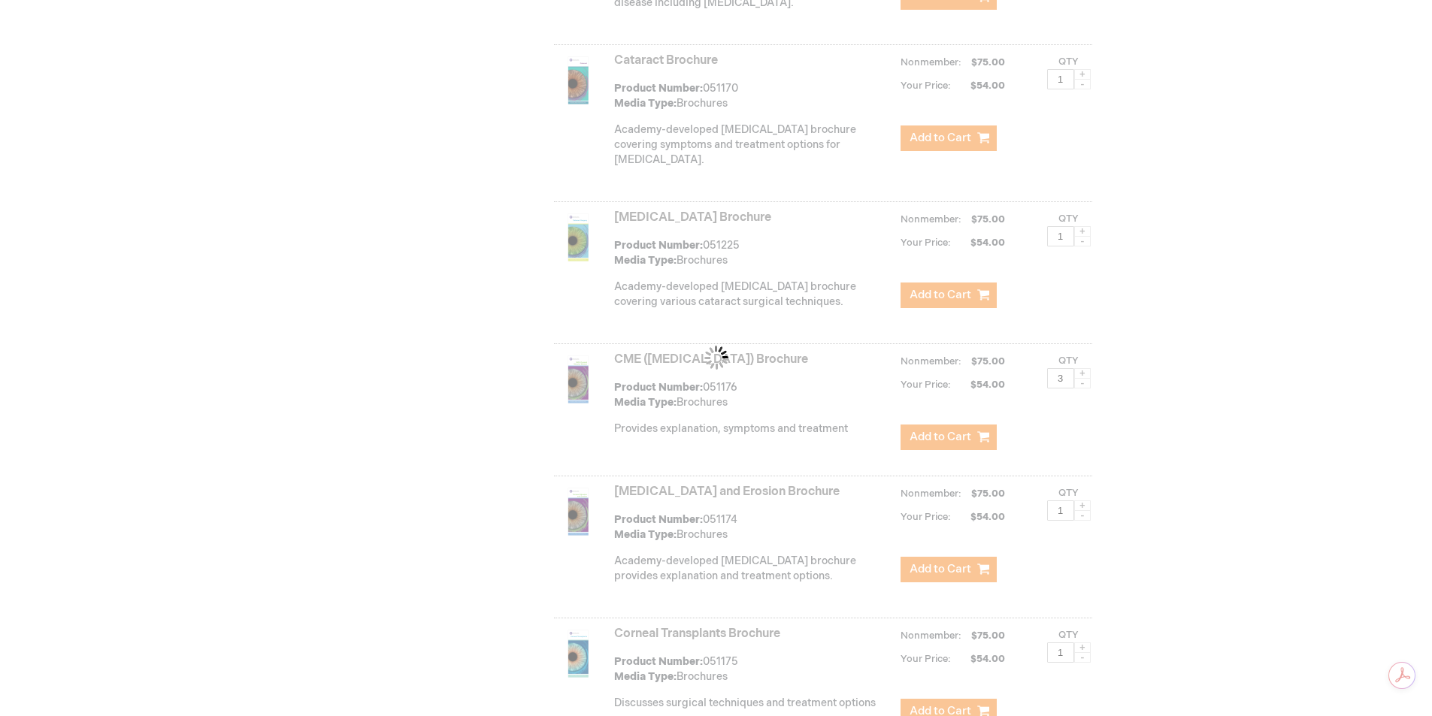
scroll to position [0, 0]
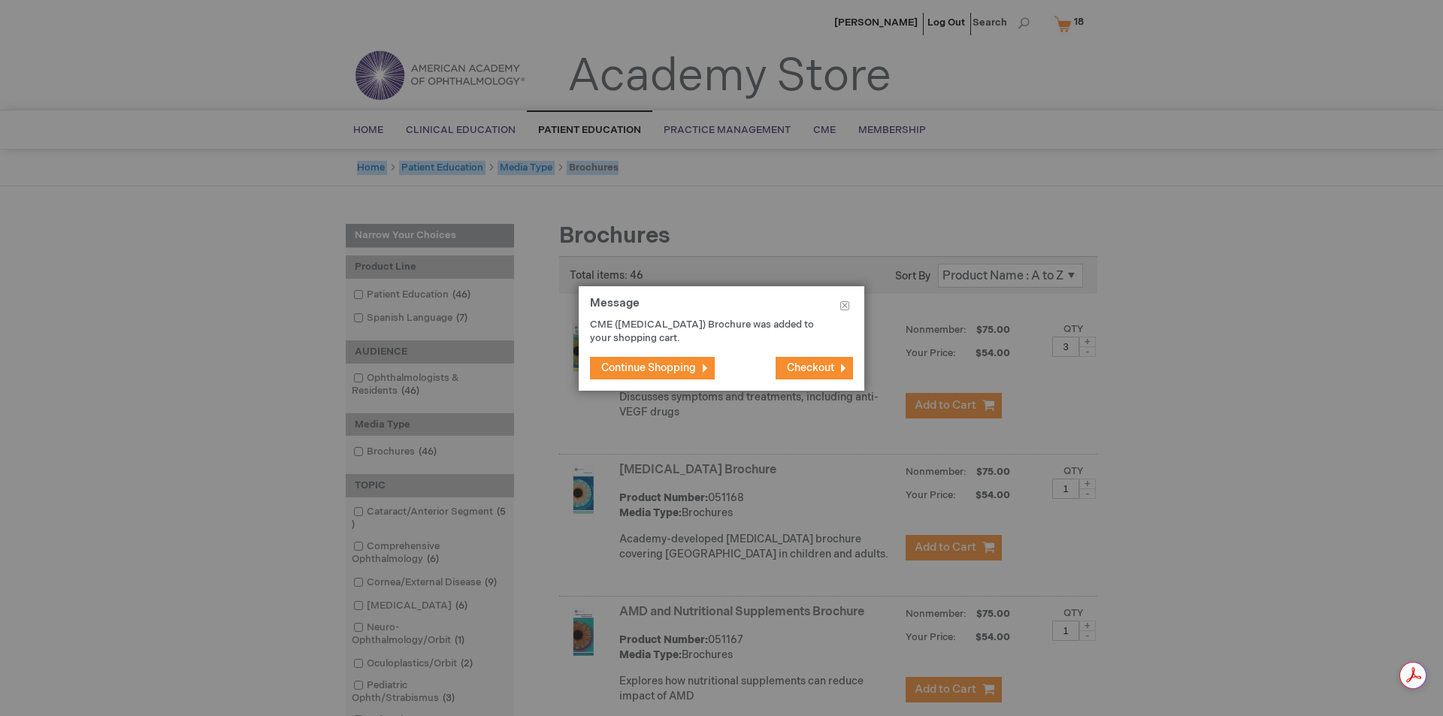
click at [647, 375] on button "Continue Shopping" at bounding box center [652, 368] width 125 height 23
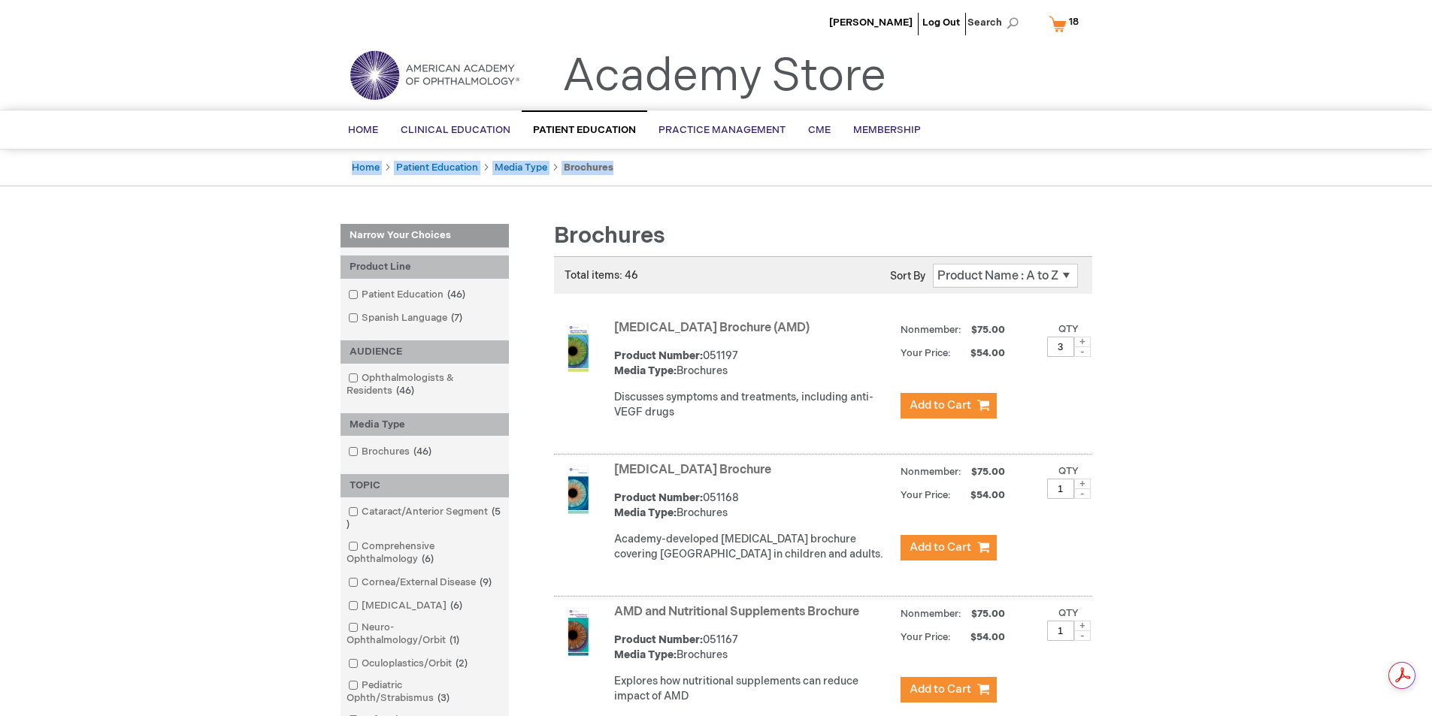
click at [1061, 23] on link "My Cart 18 18 items" at bounding box center [1067, 24] width 43 height 26
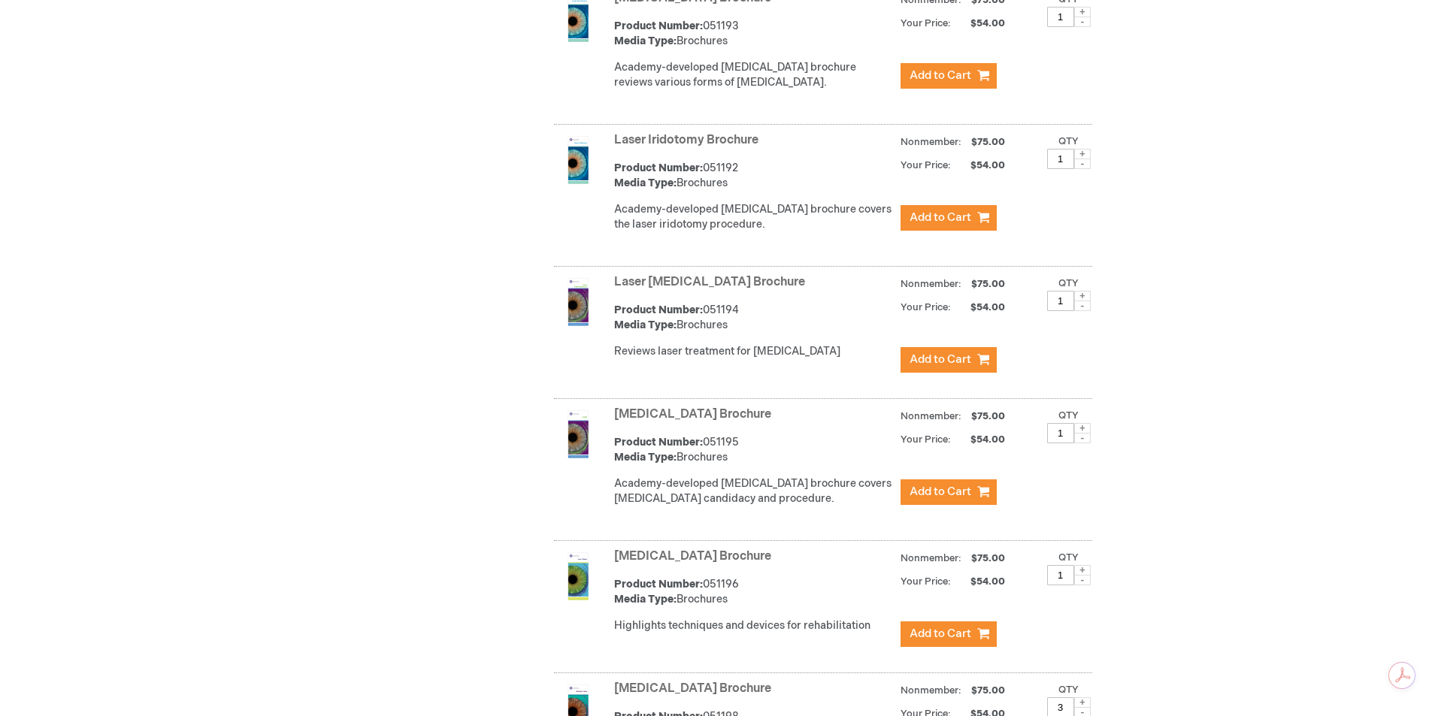
scroll to position [3533, 0]
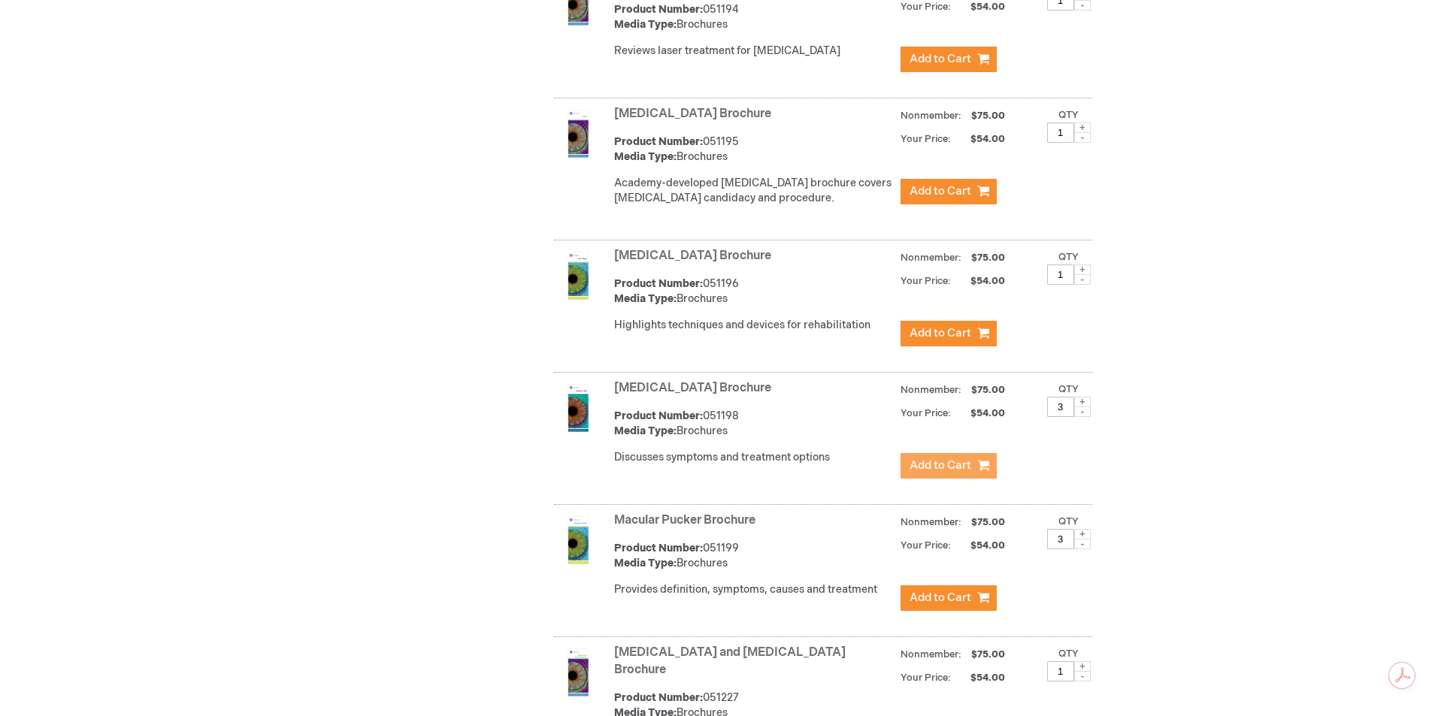
click at [963, 459] on span "Add to Cart" at bounding box center [941, 466] width 62 height 14
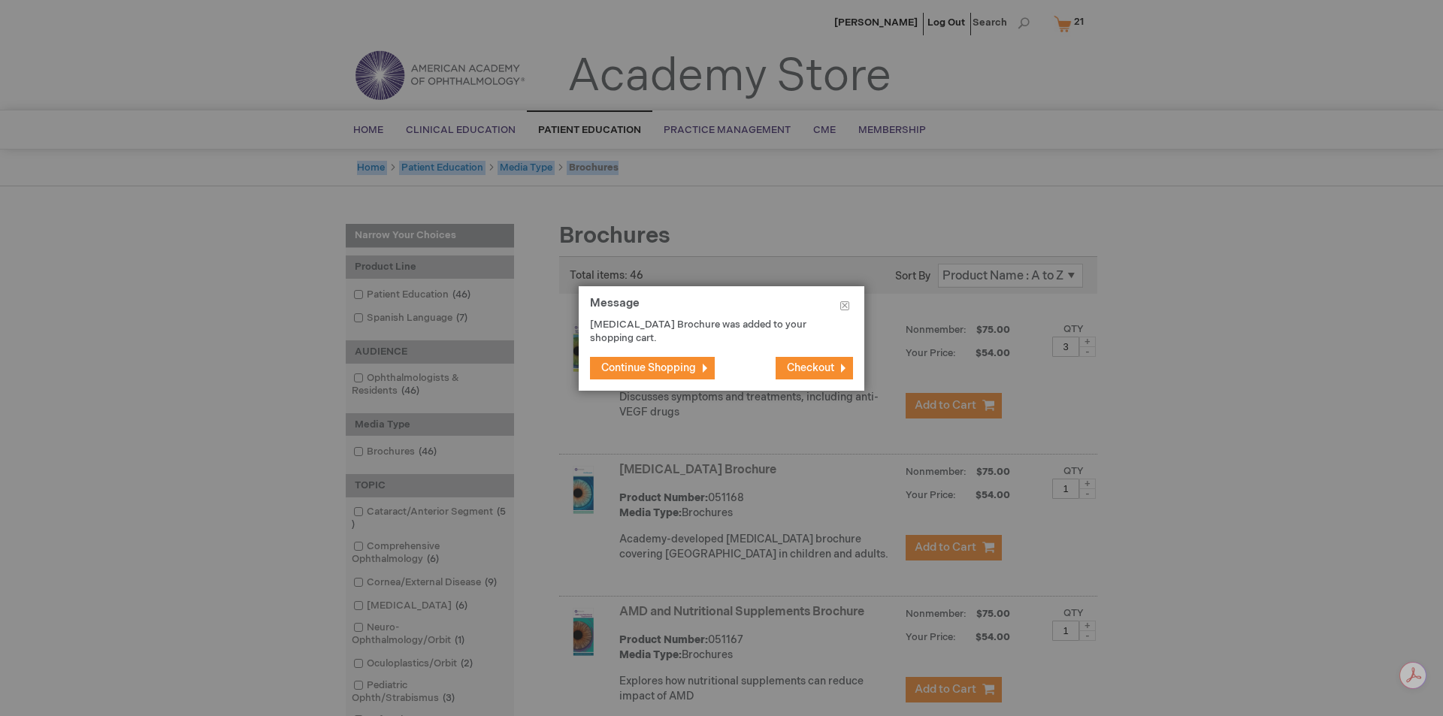
click at [828, 371] on span "Checkout" at bounding box center [810, 368] width 47 height 13
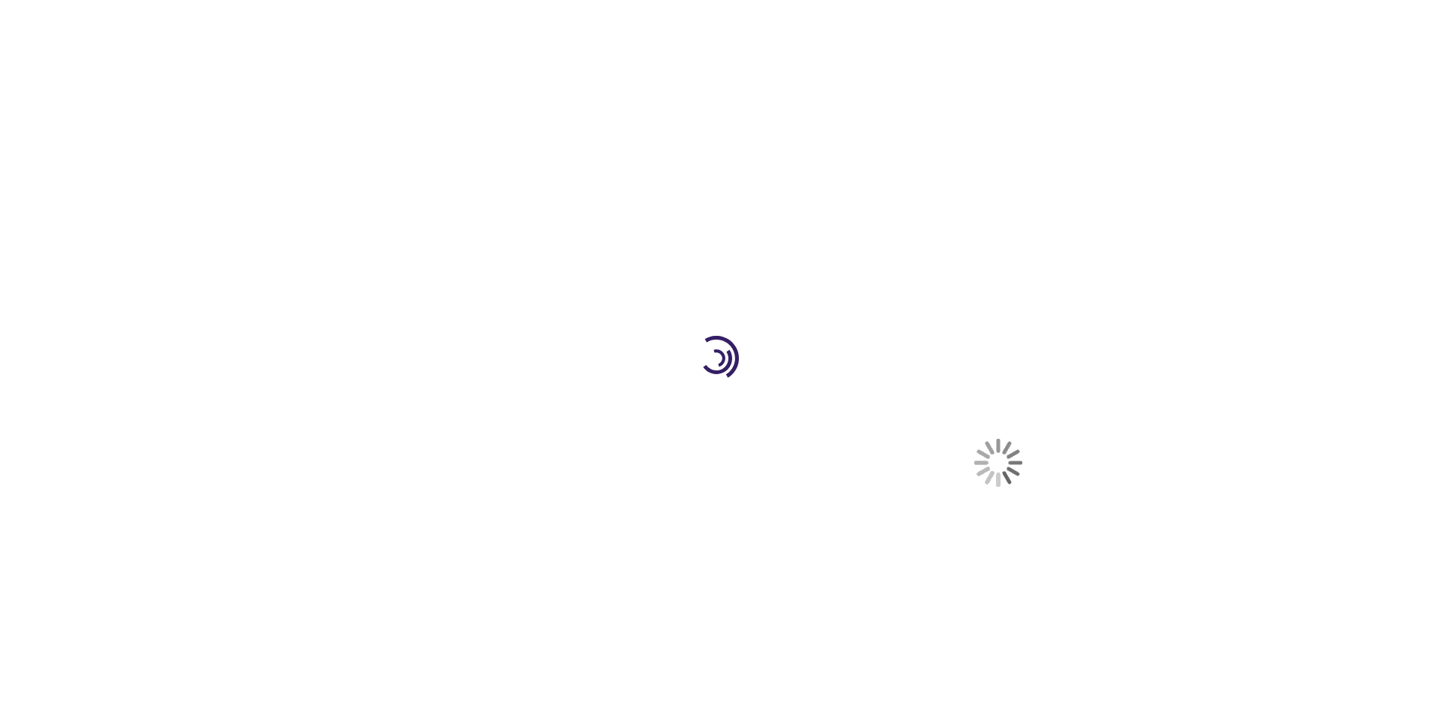
select select "US"
select select "44"
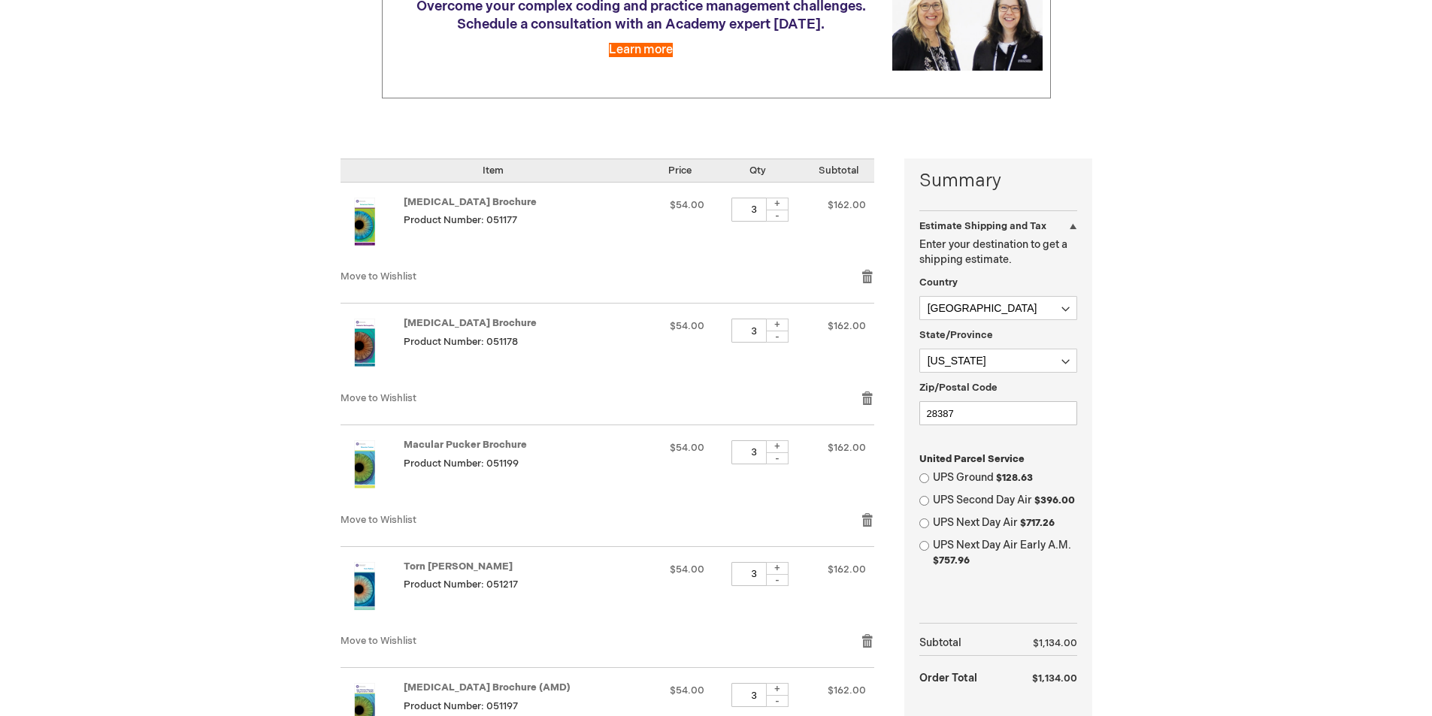
scroll to position [601, 0]
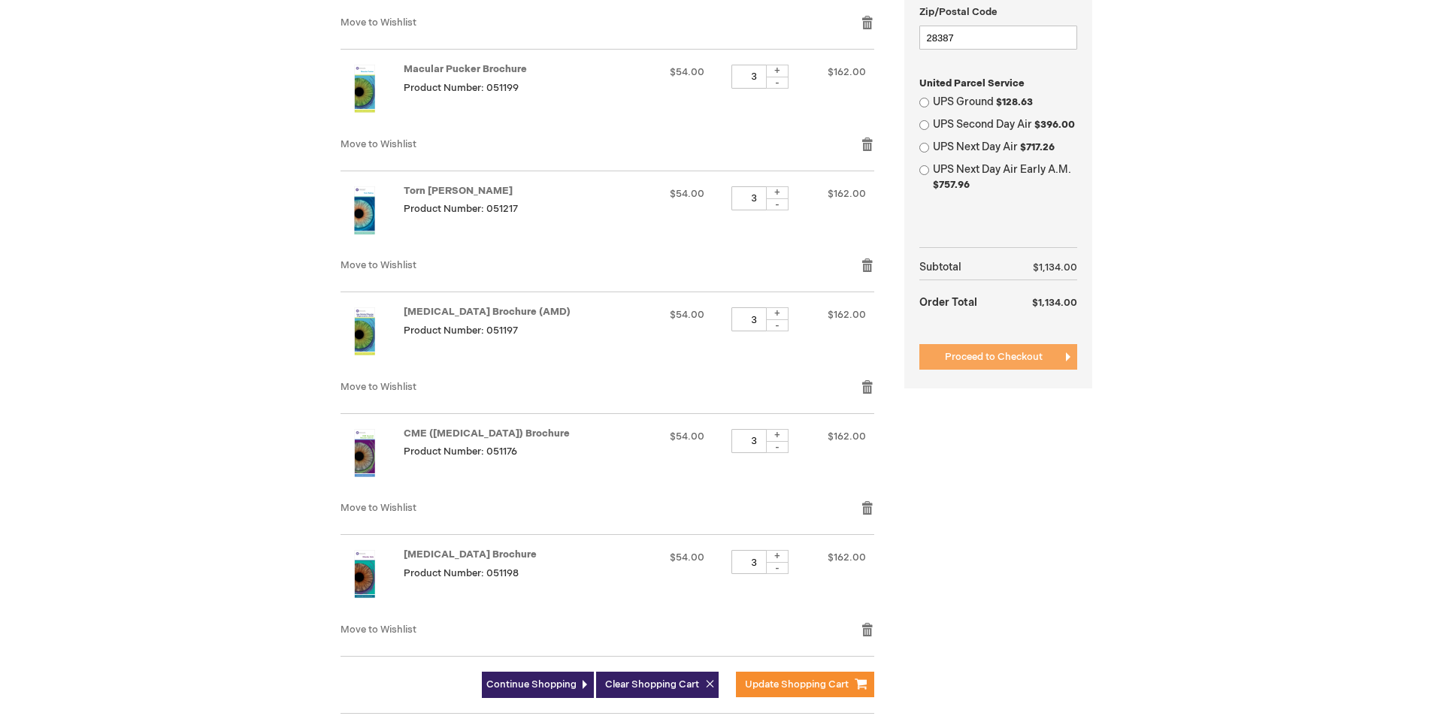
click at [970, 355] on span "Proceed to Checkout" at bounding box center [994, 357] width 98 height 12
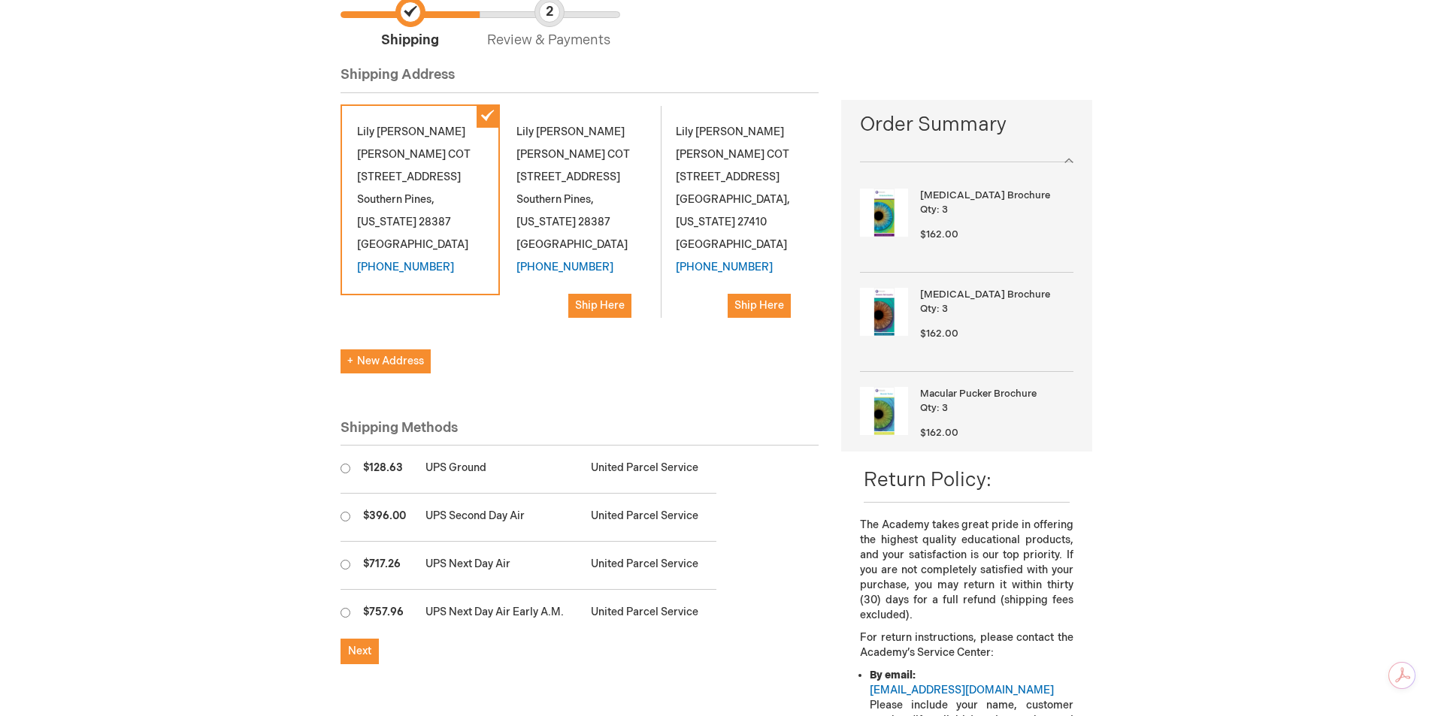
scroll to position [301, 0]
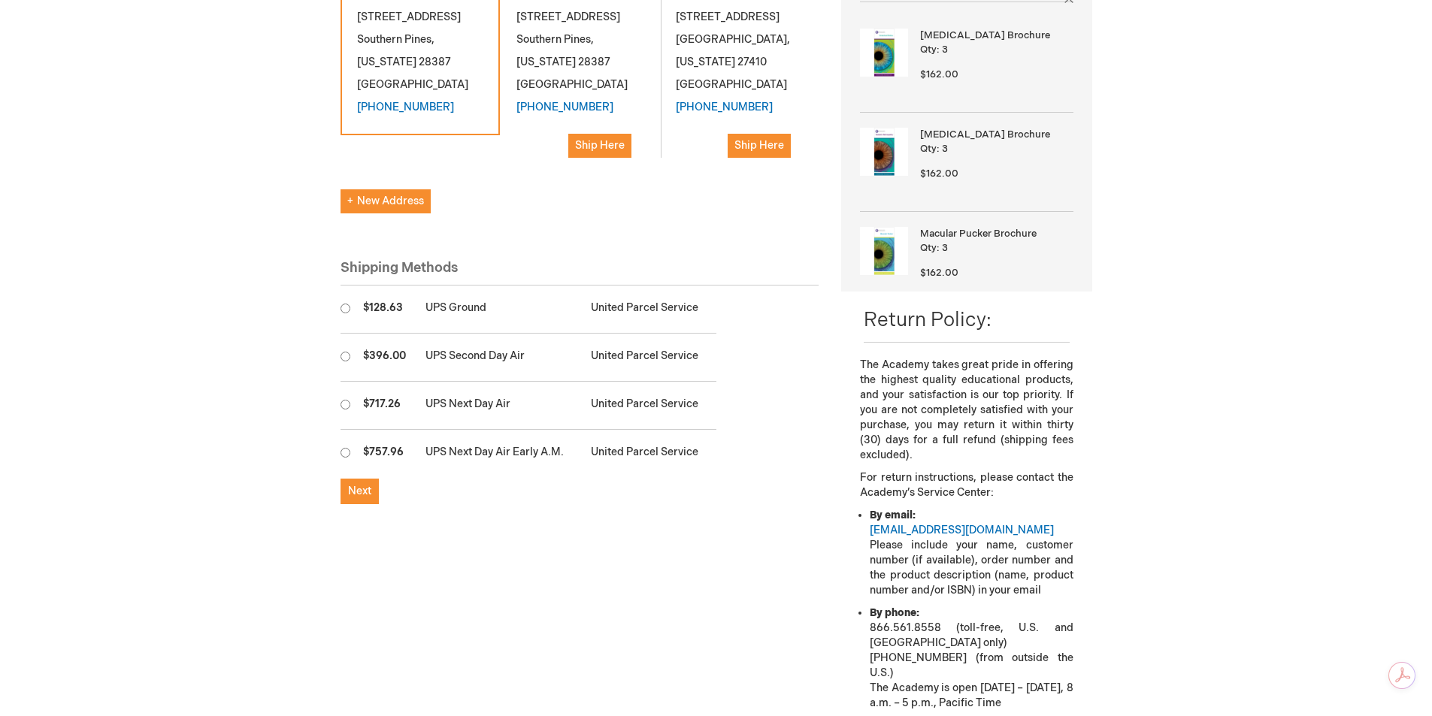
click at [348, 304] on input "radio" at bounding box center [346, 309] width 10 height 10
radio input "true"
click at [354, 487] on span "Next" at bounding box center [359, 491] width 23 height 13
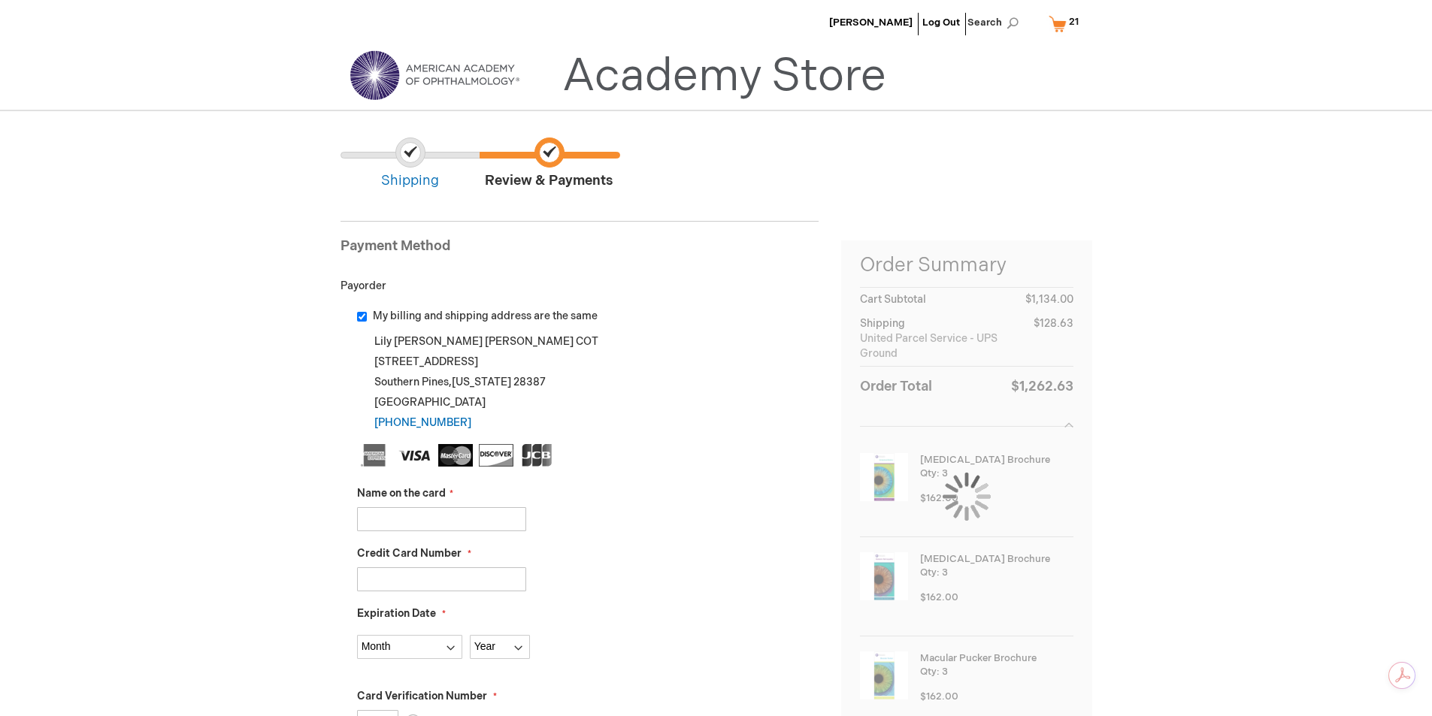
click at [459, 521] on input "Name on the card" at bounding box center [441, 519] width 169 height 24
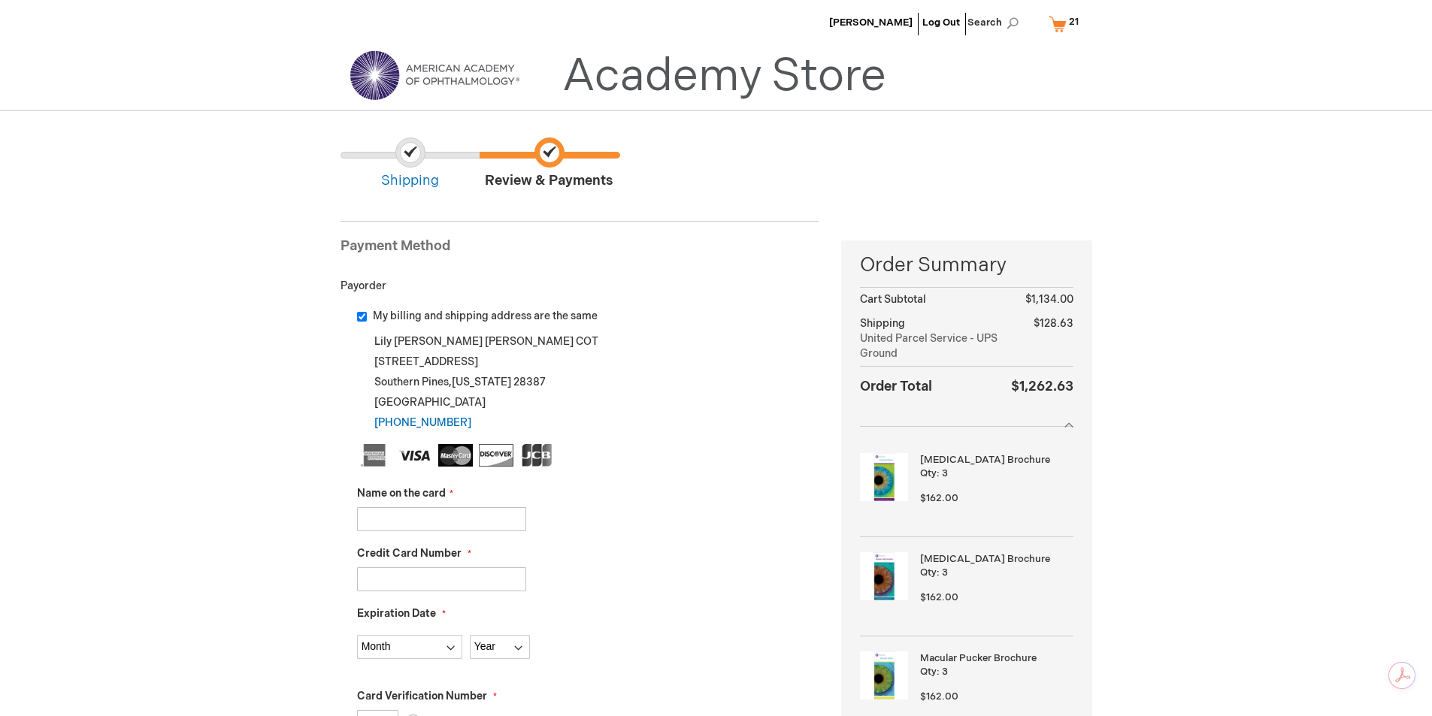
type input "Thomas McCaskill"
type input "379433460751007"
select select "6"
select select "2029"
type input "8183"
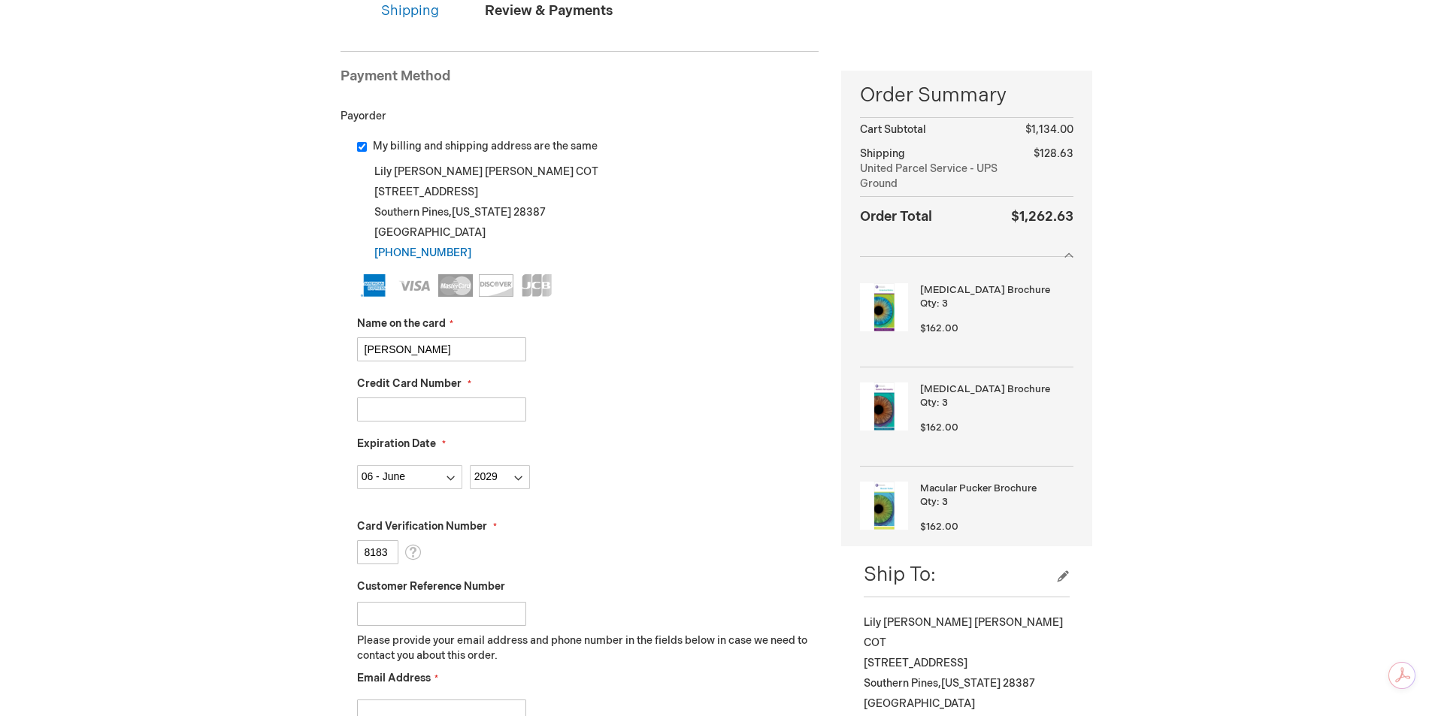
scroll to position [376, 0]
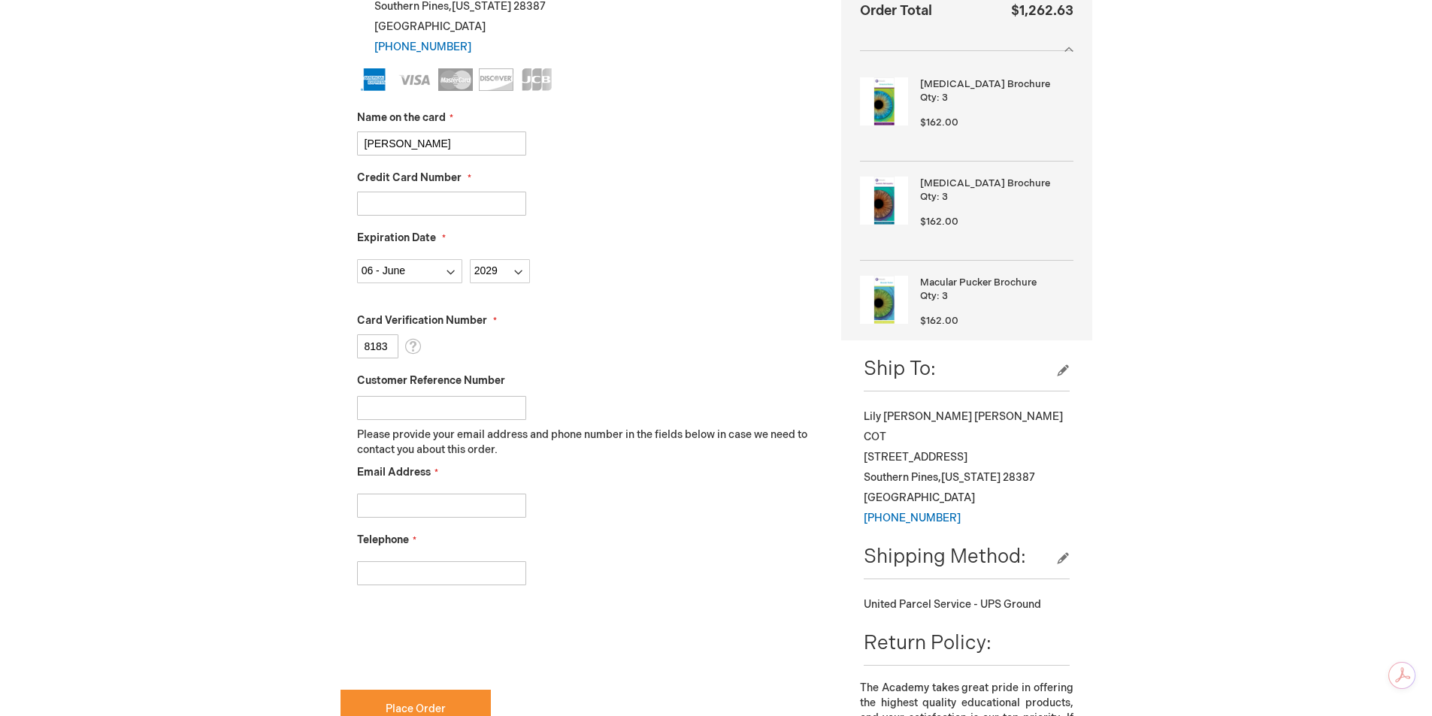
click at [425, 406] on input "Customer Reference Number" at bounding box center [441, 408] width 169 height 24
type input "JPIN"
click at [437, 516] on input "Email Address" at bounding box center [441, 506] width 169 height 24
type input "janae.harrison@carolinaeye.com"
type input "9102952100"
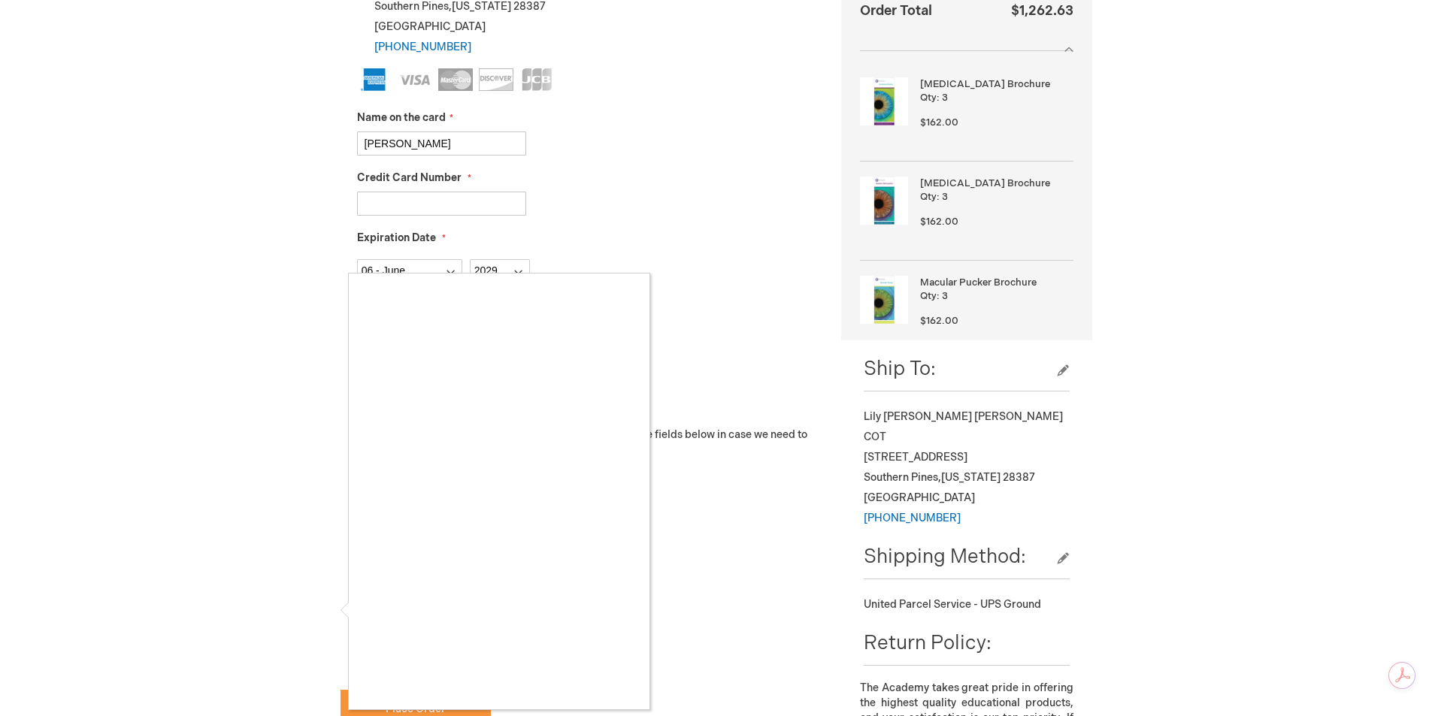
checkbox input "true"
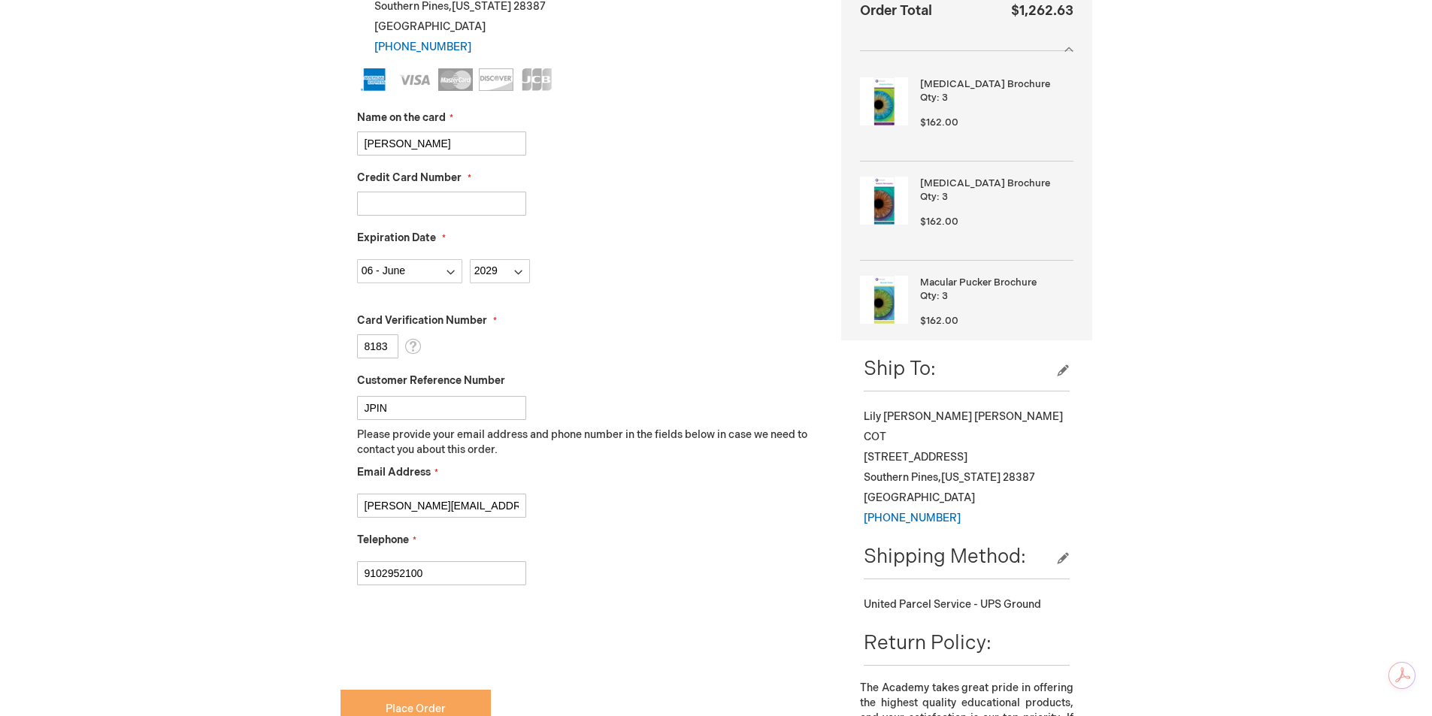
click at [375, 701] on button "Place Order" at bounding box center [416, 709] width 150 height 38
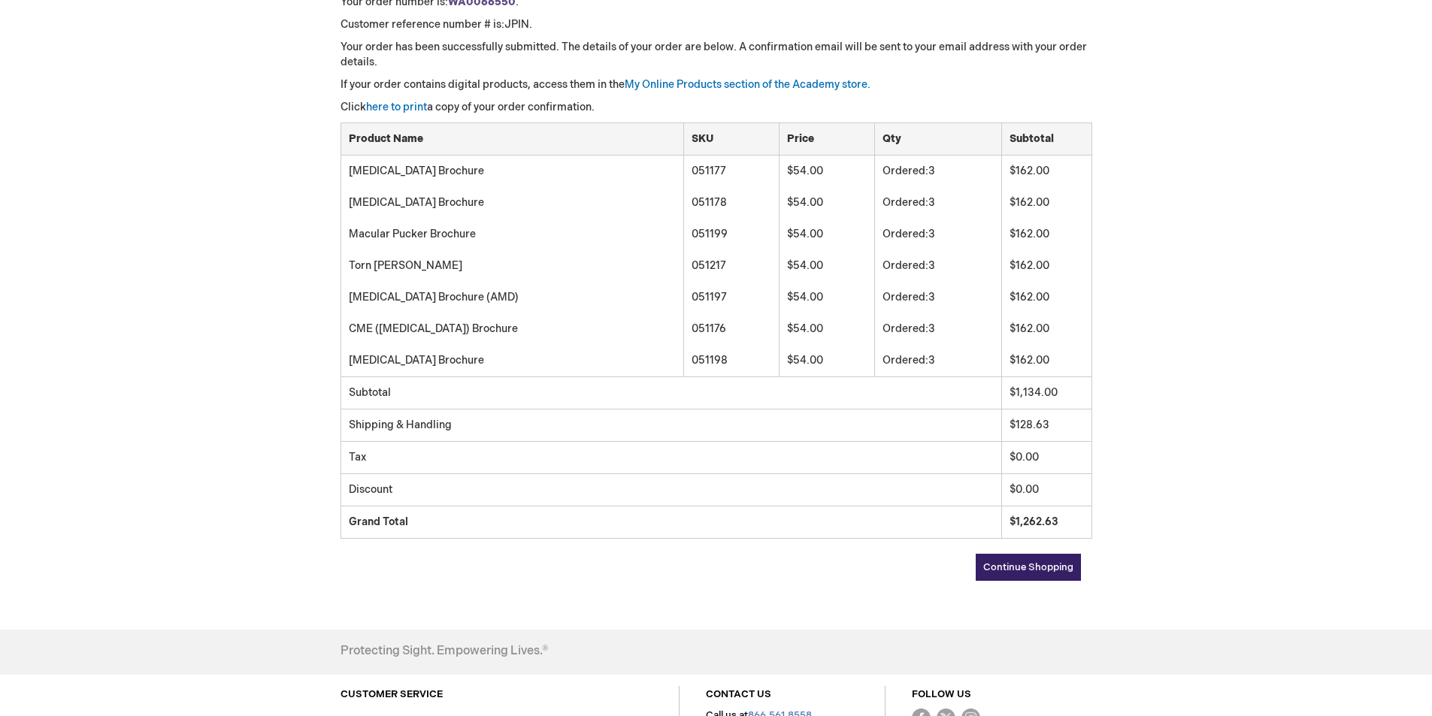
scroll to position [35, 0]
